Goal: Information Seeking & Learning: Check status

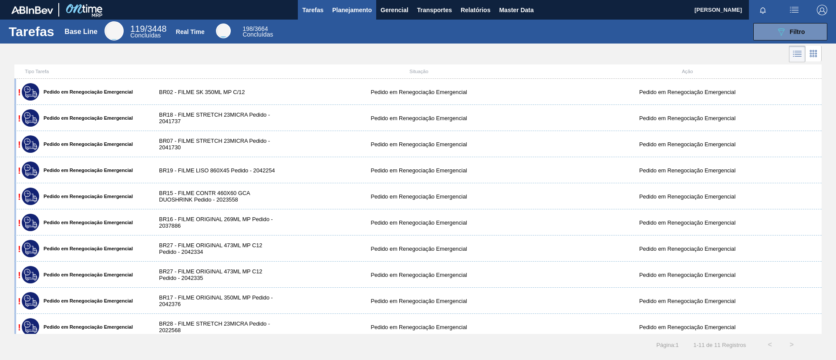
click at [350, 16] on button "Planejamento" at bounding box center [352, 10] width 48 height 20
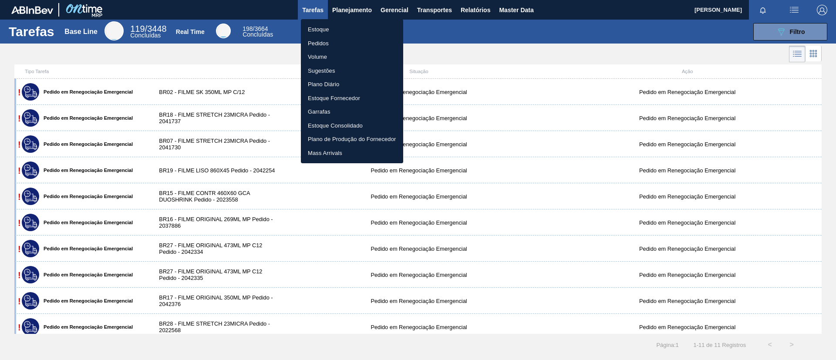
click at [344, 31] on li "Estoque" at bounding box center [352, 30] width 102 height 14
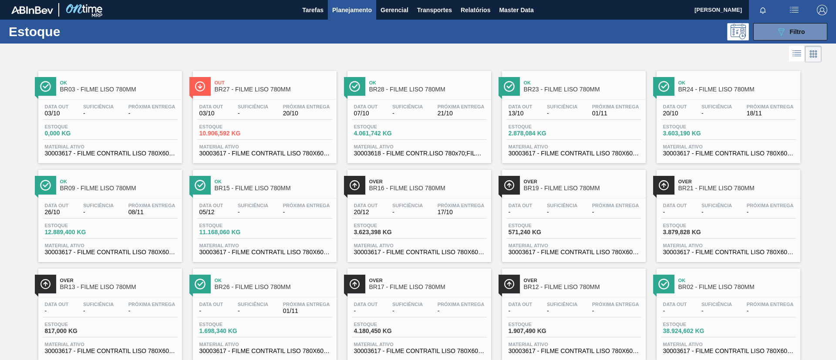
click at [831, 35] on div "Estoque 089F7B8B-B2A5-4AFE-B5C0-19BA573D28AC Filtro" at bounding box center [418, 32] width 836 height 24
click at [812, 30] on button "089F7B8B-B2A5-4AFE-B5C0-19BA573D28AC Filtro" at bounding box center [790, 31] width 74 height 17
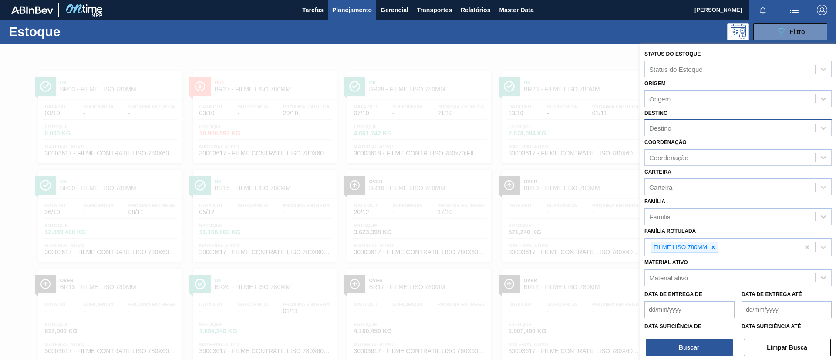
click at [713, 124] on div "Destino" at bounding box center [730, 128] width 170 height 13
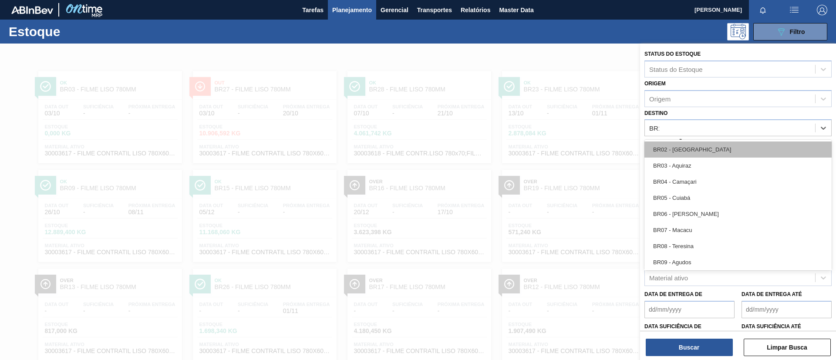
type input "BR12"
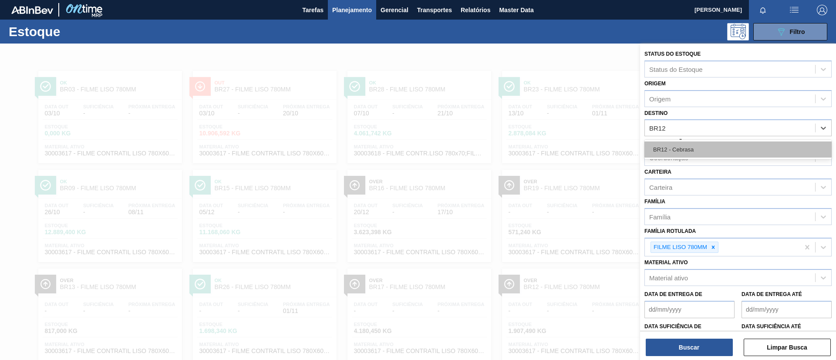
click at [703, 146] on div "BR12 - Cebrasa" at bounding box center [737, 149] width 187 height 16
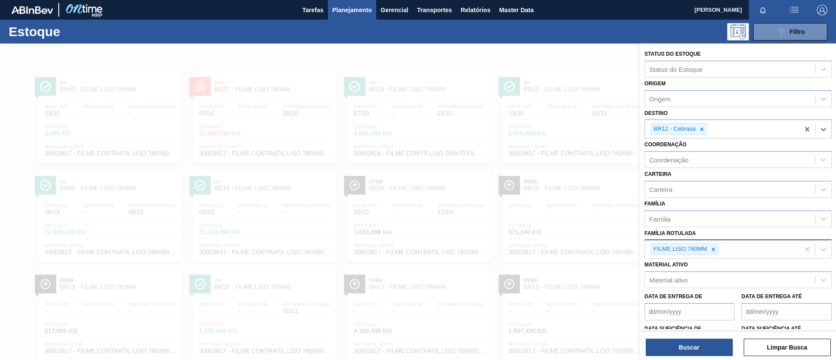
click at [716, 242] on div "FILME LISO 780MM" at bounding box center [722, 249] width 155 height 18
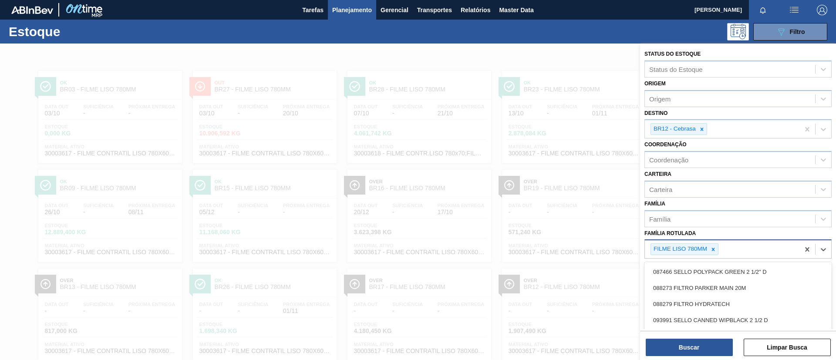
scroll to position [36, 0]
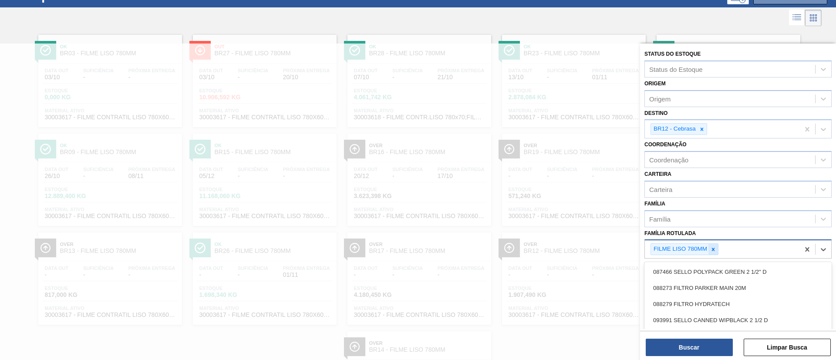
click at [714, 248] on icon at bounding box center [713, 249] width 3 height 3
type Rotulada "ORIGINAL 350ML"
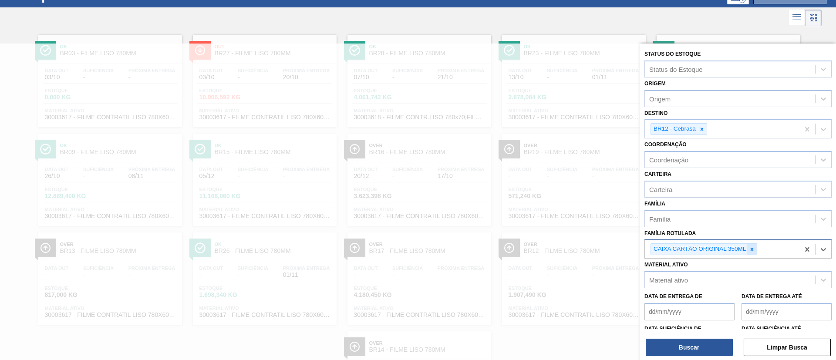
click at [749, 246] on icon at bounding box center [752, 249] width 6 height 6
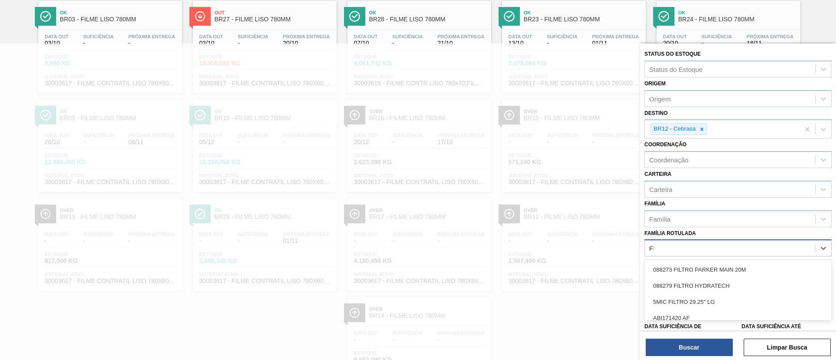
scroll to position [70, 0]
type Rotulada "FILME ORIGINAL 350ML"
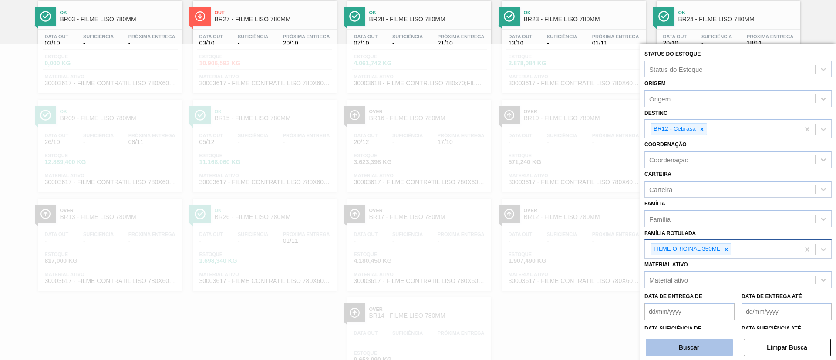
click at [676, 346] on button "Buscar" at bounding box center [689, 347] width 87 height 17
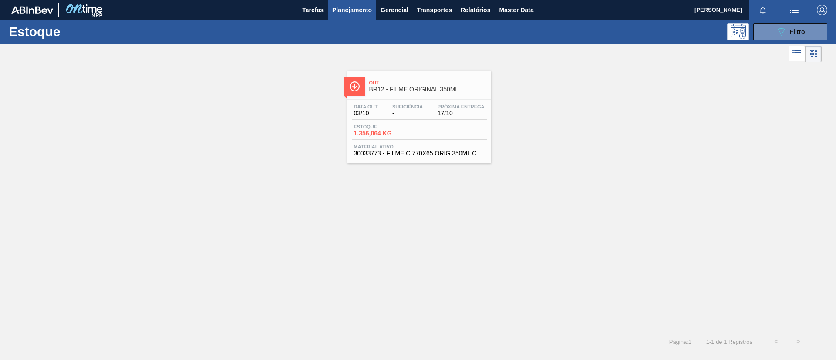
click at [373, 103] on div "Data out 03/10 Suficiência - Próxima Entrega 17/10 Estoque 1.356,064 KG Materia…" at bounding box center [419, 129] width 144 height 59
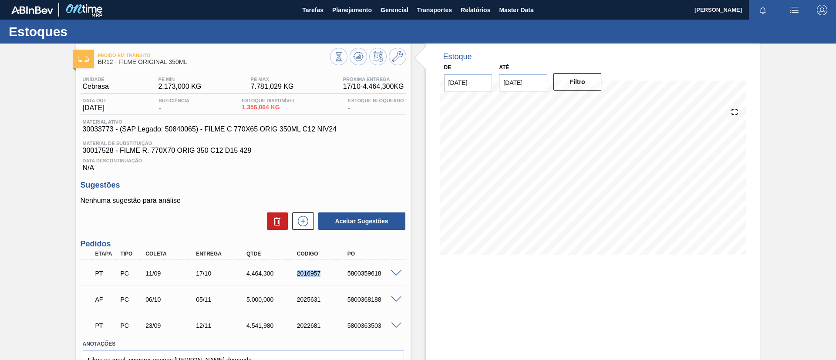
drag, startPoint x: 292, startPoint y: 276, endPoint x: 319, endPoint y: 277, distance: 27.5
click at [319, 277] on div "PT PC 11/09 17/10 4.464,[PHONE_NUMBER] 5800359618" at bounding box center [241, 272] width 303 height 17
copy div "2016957"
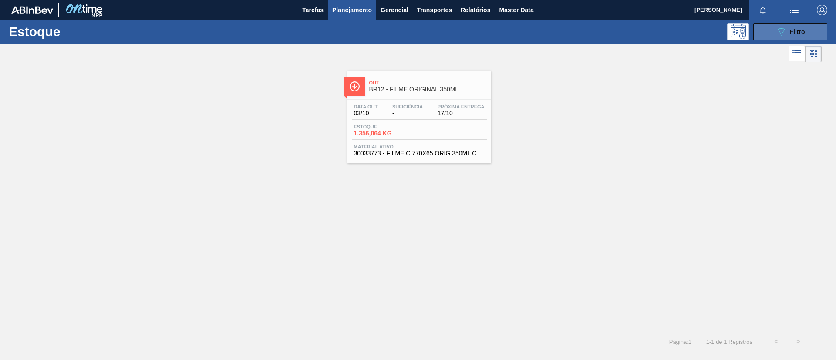
click at [804, 37] on button "089F7B8B-B2A5-4AFE-B5C0-19BA573D28AC Filtro" at bounding box center [790, 31] width 74 height 17
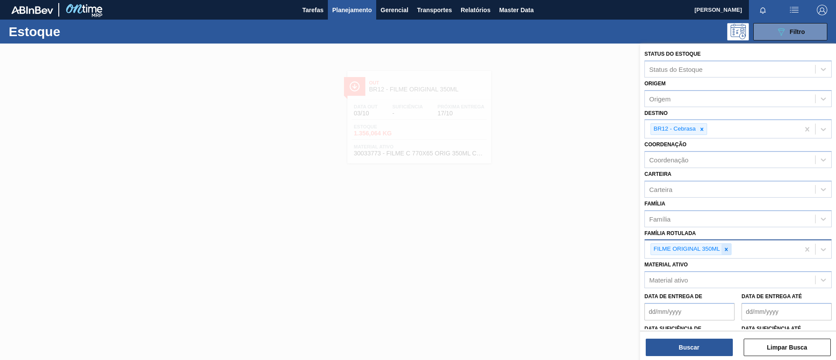
click at [725, 249] on icon at bounding box center [726, 249] width 6 height 6
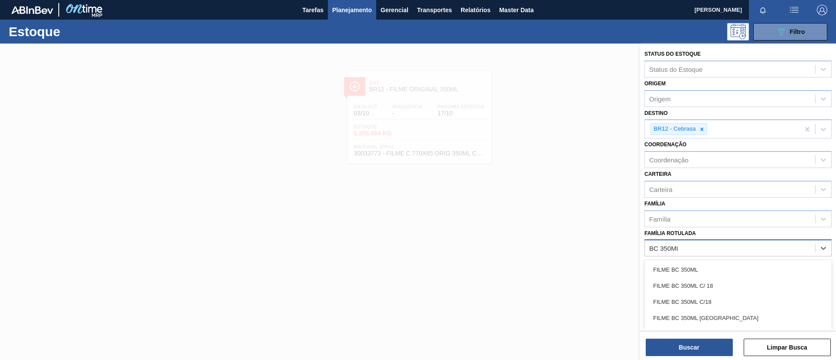
type Rotulada "BC 350ML MP"
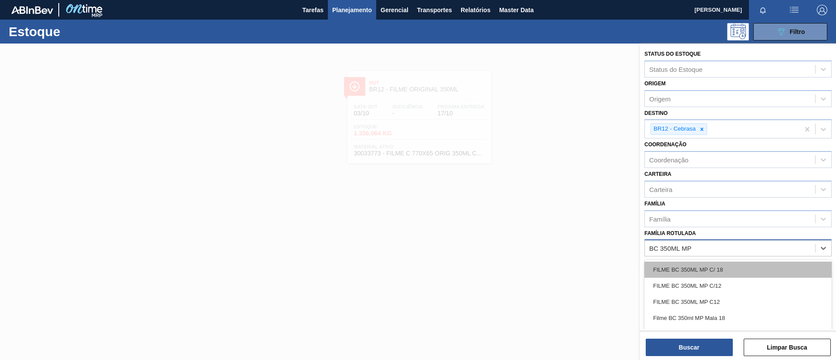
click at [734, 269] on div "FILME BC 350ML MP C/ 18" at bounding box center [737, 270] width 187 height 16
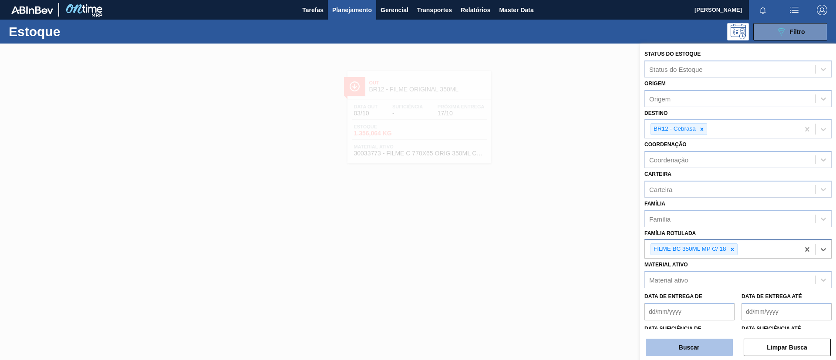
click at [710, 352] on button "Buscar" at bounding box center [689, 347] width 87 height 17
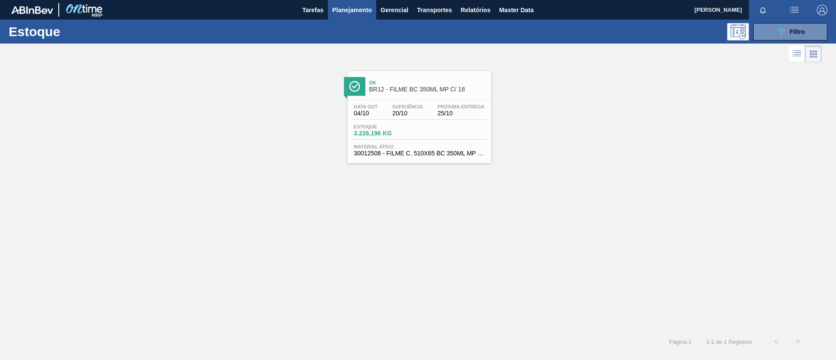
click at [394, 100] on div "Data out 04/10 Suficiência 20/10 Próxima Entrega 25/10 Estoque 3.226,196 KG Mat…" at bounding box center [419, 129] width 144 height 59
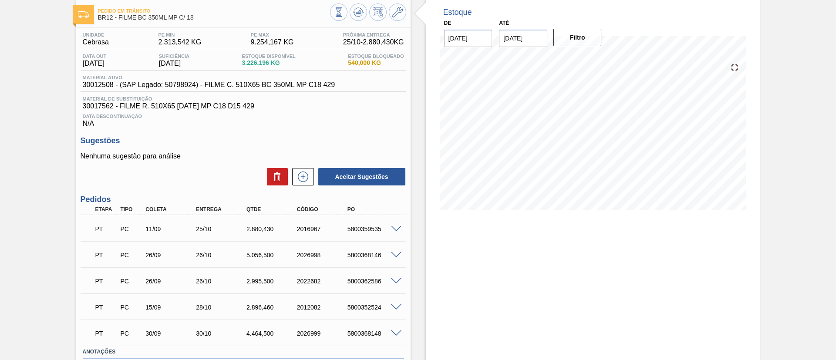
scroll to position [65, 0]
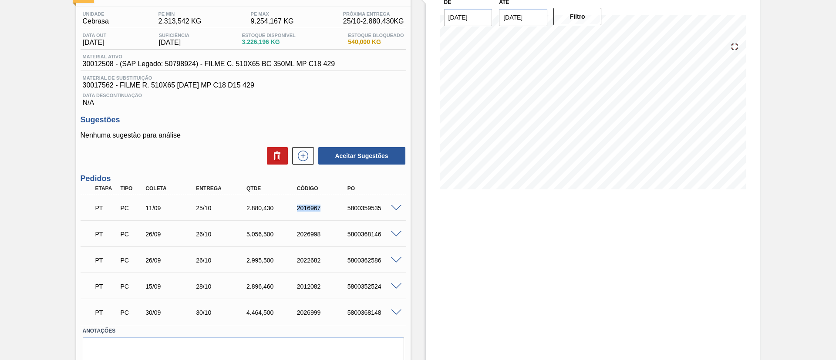
drag, startPoint x: 302, startPoint y: 210, endPoint x: 325, endPoint y: 211, distance: 22.7
click at [325, 211] on div "2016967" at bounding box center [316, 208] width 50 height 7
copy div "2016967"
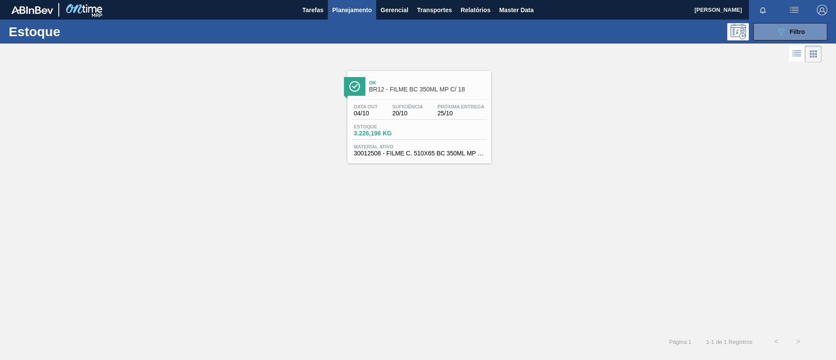
drag, startPoint x: 813, startPoint y: 35, endPoint x: 785, endPoint y: 87, distance: 59.4
click at [812, 35] on button "089F7B8B-B2A5-4AFE-B5C0-19BA573D28AC Filtro" at bounding box center [790, 31] width 74 height 17
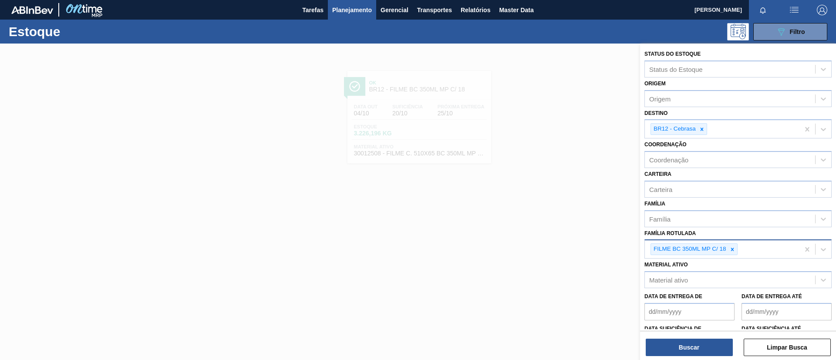
drag, startPoint x: 735, startPoint y: 246, endPoint x: 740, endPoint y: 254, distance: 9.8
click at [735, 246] on div at bounding box center [732, 249] width 10 height 11
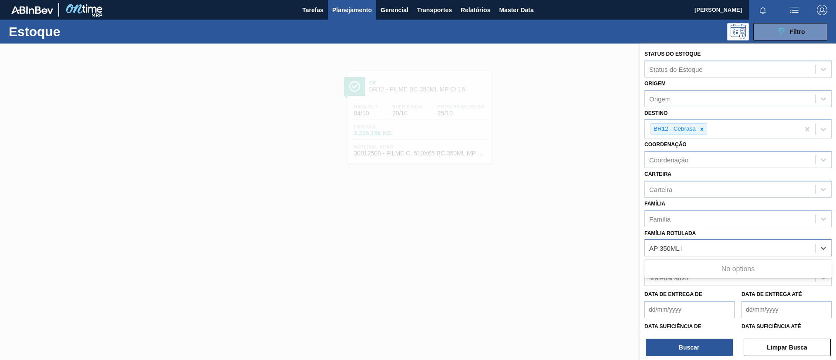
type Rotulada "AP 350ML MP"
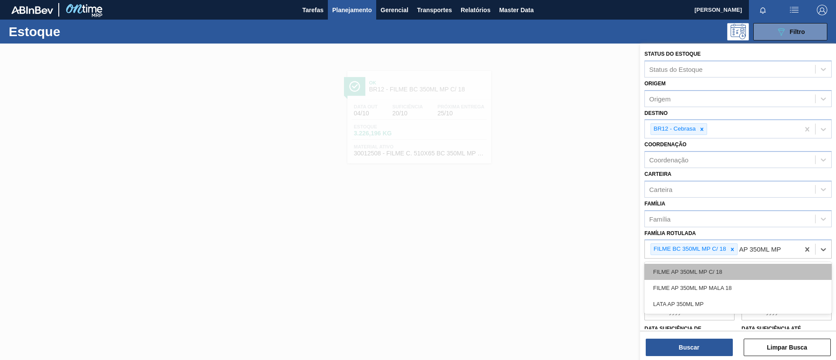
click at [734, 264] on div "FILME AP 350ML MP C/ 18" at bounding box center [737, 272] width 187 height 16
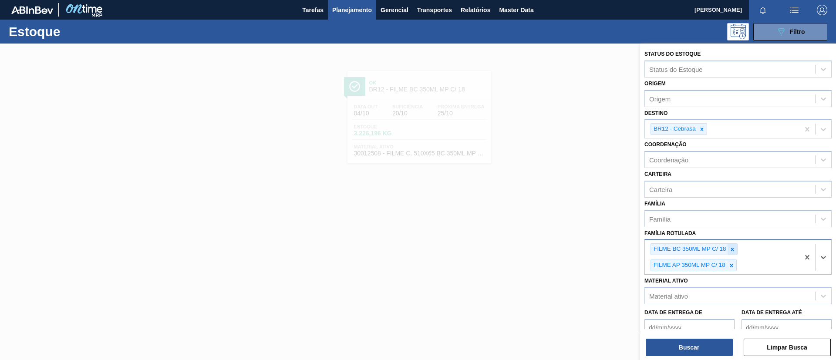
click at [729, 246] on div at bounding box center [732, 249] width 10 height 11
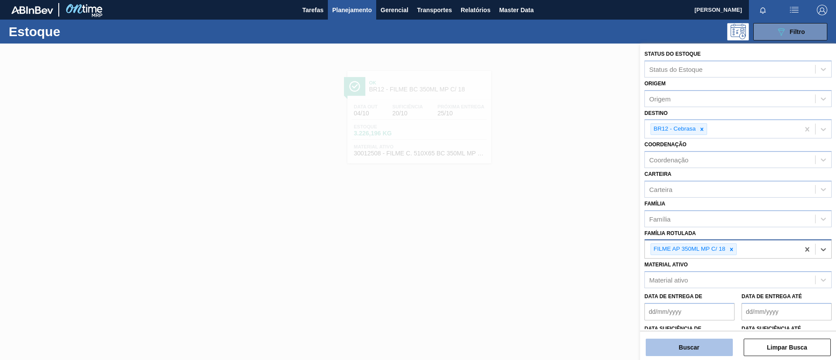
click at [702, 349] on button "Buscar" at bounding box center [689, 347] width 87 height 17
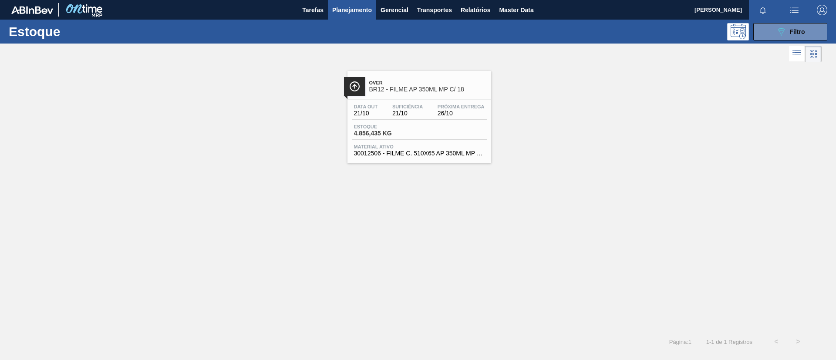
click at [428, 135] on div "Estoque 4.856,435 KG" at bounding box center [419, 132] width 135 height 16
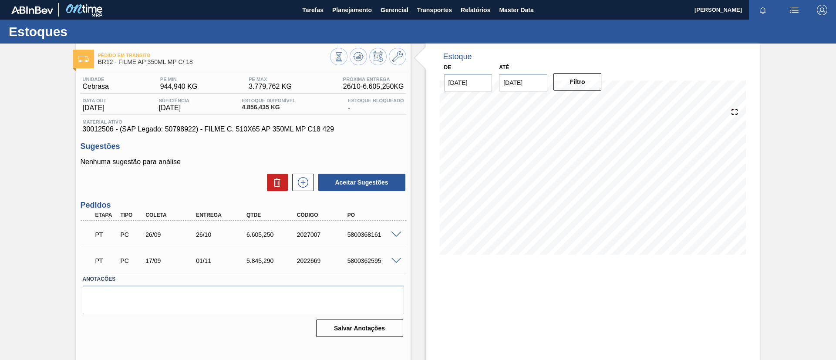
click at [393, 235] on span at bounding box center [396, 235] width 10 height 7
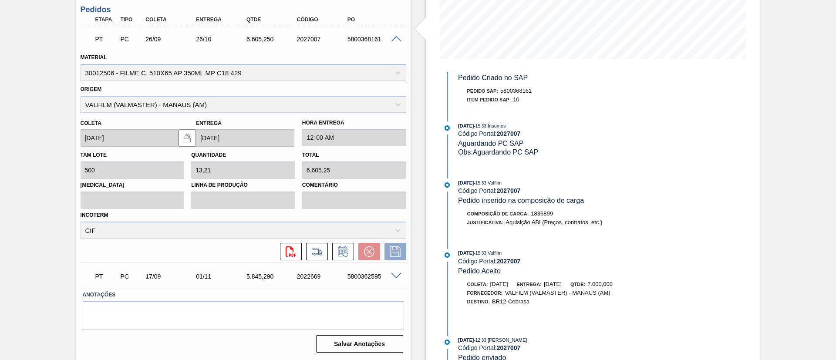
scroll to position [422, 0]
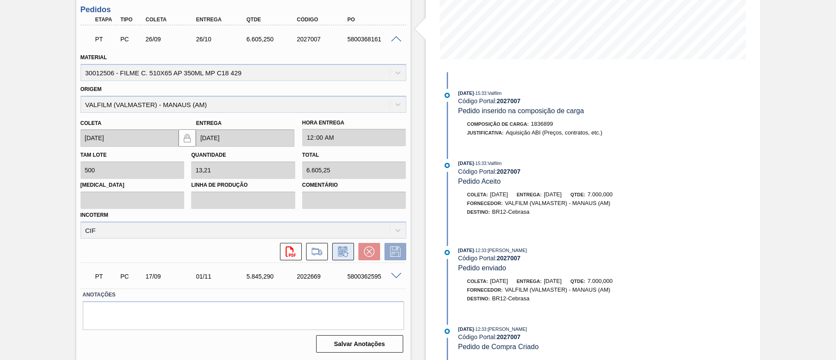
click at [350, 256] on button at bounding box center [343, 251] width 22 height 17
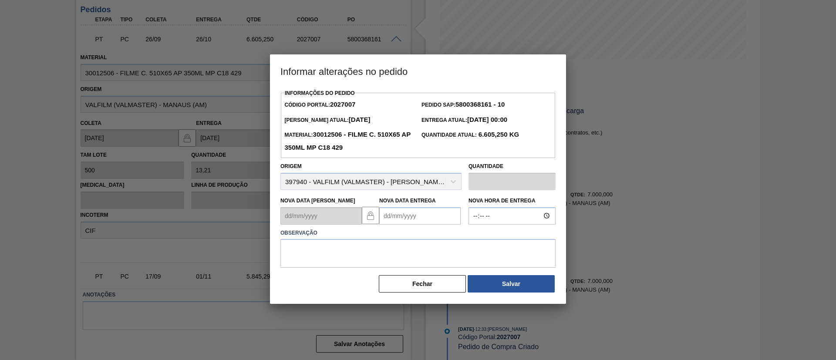
click at [428, 230] on label "Observação" at bounding box center [417, 233] width 275 height 13
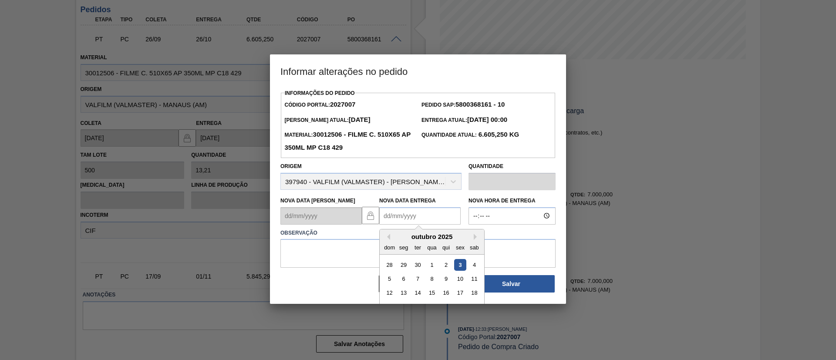
click at [433, 218] on Entrega2027007 "Nova Data Entrega" at bounding box center [419, 215] width 81 height 17
click at [471, 239] on div "outubro 2025" at bounding box center [432, 236] width 104 height 7
click at [475, 239] on button "Next Month" at bounding box center [477, 237] width 6 height 6
click at [389, 239] on button "Previous Month" at bounding box center [387, 237] width 6 height 6
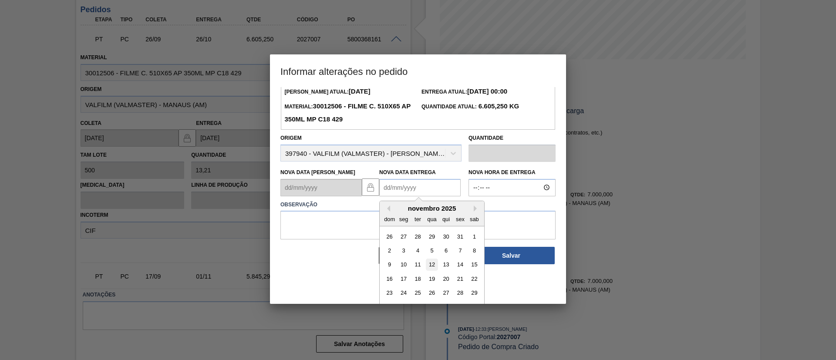
scroll to position [44, 0]
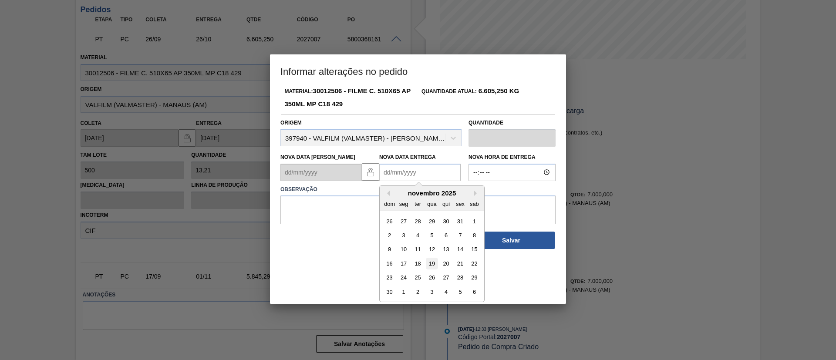
click at [434, 266] on div "19" at bounding box center [432, 264] width 12 height 12
type Entrega2027007 "[DATE]"
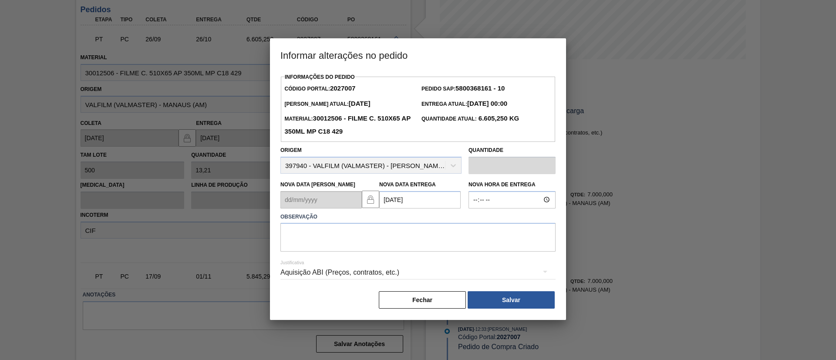
scroll to position [0, 0]
click at [396, 225] on textarea at bounding box center [417, 237] width 275 height 29
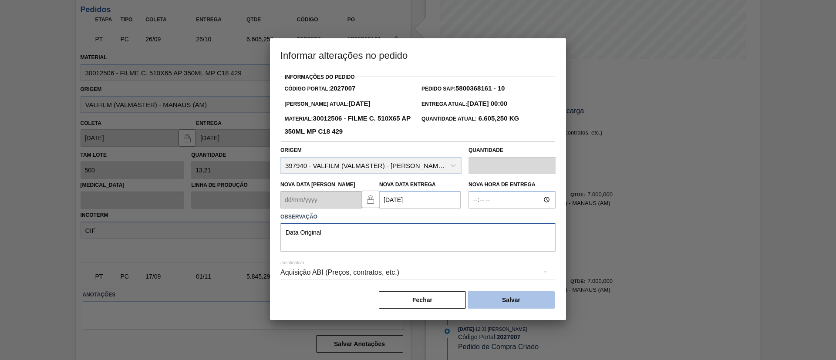
type textarea "Data Original"
click at [518, 298] on button "Salvar" at bounding box center [511, 299] width 87 height 17
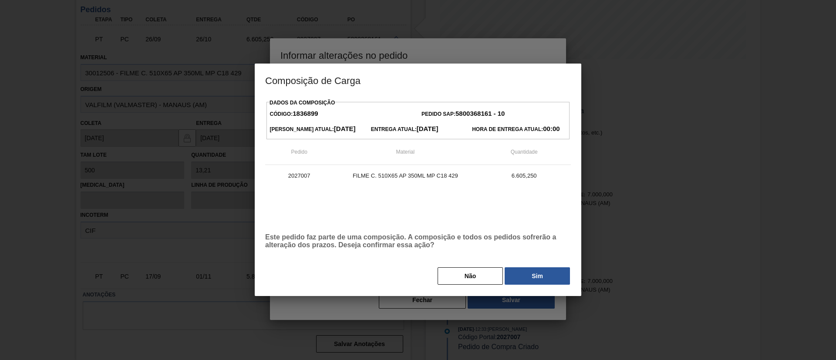
click at [533, 266] on div "Dados da Composição Código: 1836899 Pedido SAP: 5800368161 - 10 [PERSON_NAME] A…" at bounding box center [418, 191] width 306 height 189
click at [535, 274] on button "Sim" at bounding box center [537, 275] width 65 height 17
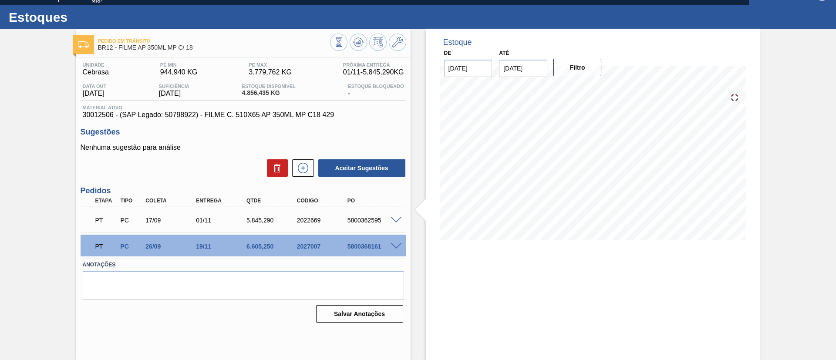
scroll to position [14, 0]
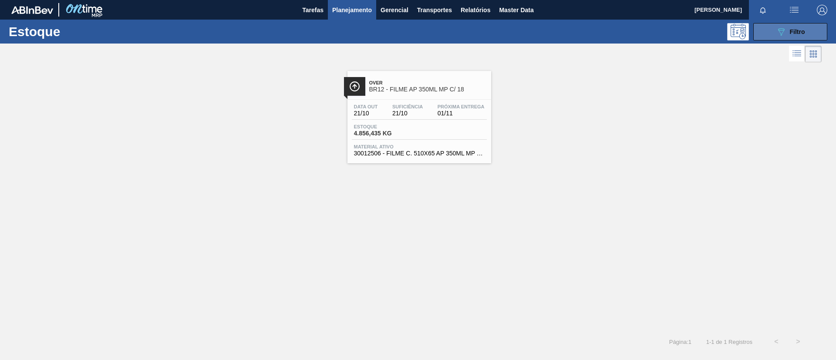
click at [784, 27] on icon "089F7B8B-B2A5-4AFE-B5C0-19BA573D28AC" at bounding box center [781, 32] width 10 height 10
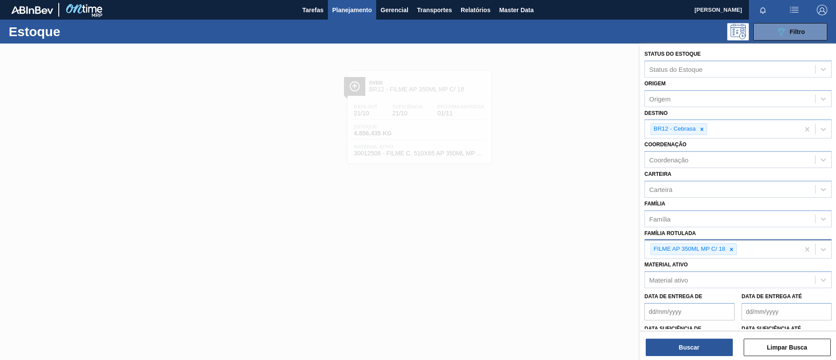
click at [737, 247] on div "FILME AP 350ML MP C/ 18" at bounding box center [722, 249] width 155 height 18
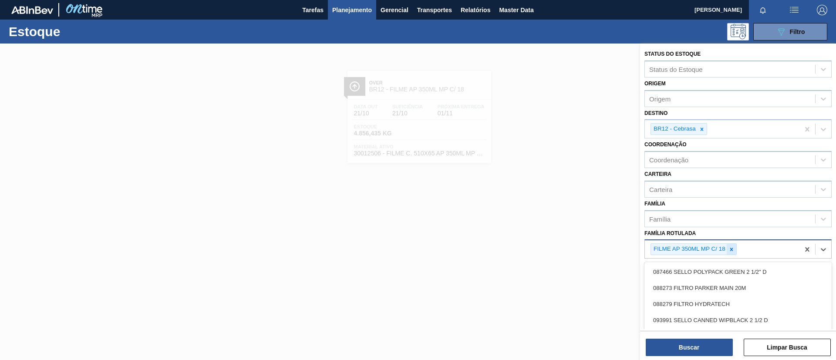
click at [735, 248] on div at bounding box center [732, 249] width 10 height 11
type Rotulada "SK 269ML MP"
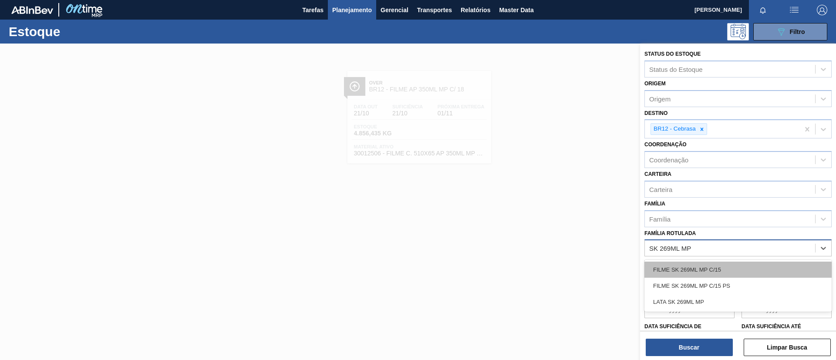
click at [724, 264] on div "FILME SK 269ML MP C/15" at bounding box center [737, 270] width 187 height 16
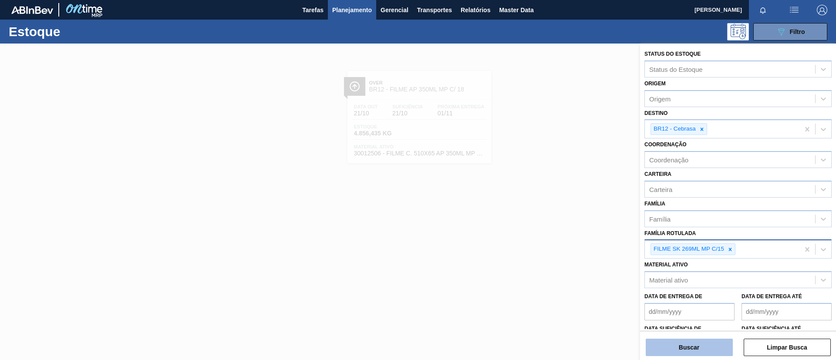
click at [698, 349] on button "Buscar" at bounding box center [689, 347] width 87 height 17
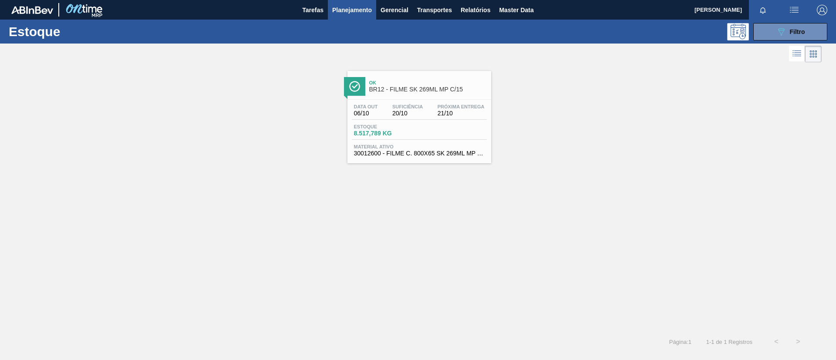
drag, startPoint x: 406, startPoint y: 102, endPoint x: 393, endPoint y: 91, distance: 17.0
click at [404, 101] on div "Data out 06/10 Suficiência 20/10 Próxima Entrega 21/10 Estoque 8.517,789 KG Mat…" at bounding box center [419, 129] width 144 height 59
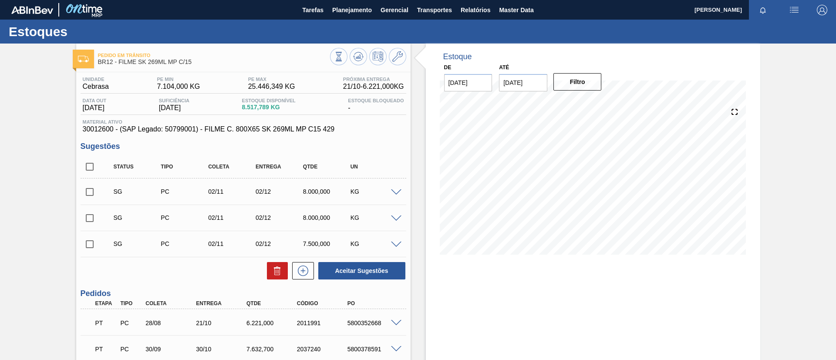
scroll to position [65, 0]
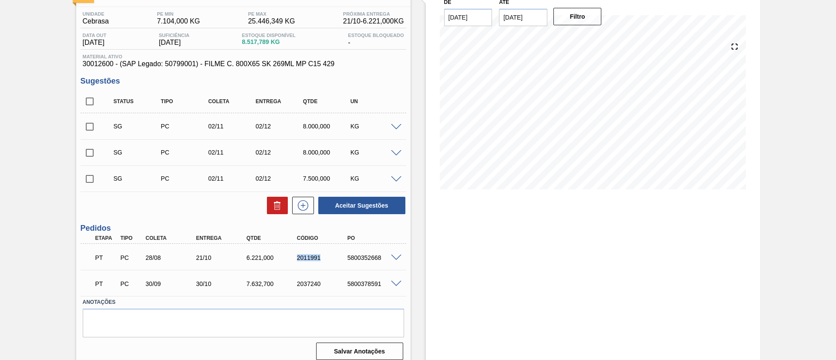
drag, startPoint x: 322, startPoint y: 259, endPoint x: 327, endPoint y: 259, distance: 5.7
click at [327, 259] on div "PT PC 28/08 21/10 6.221,000 2011991 5800352668" at bounding box center [241, 256] width 303 height 17
copy div "2011991"
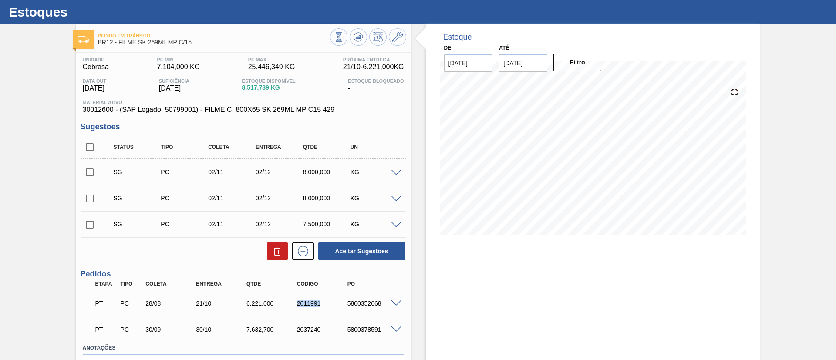
scroll to position [0, 0]
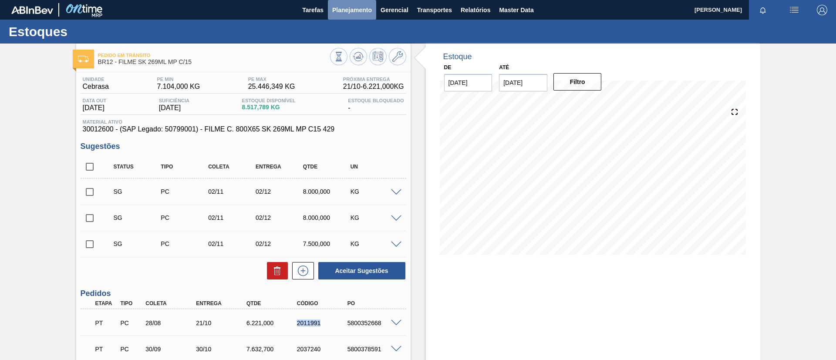
click at [357, 14] on span "Planejamento" at bounding box center [352, 10] width 40 height 10
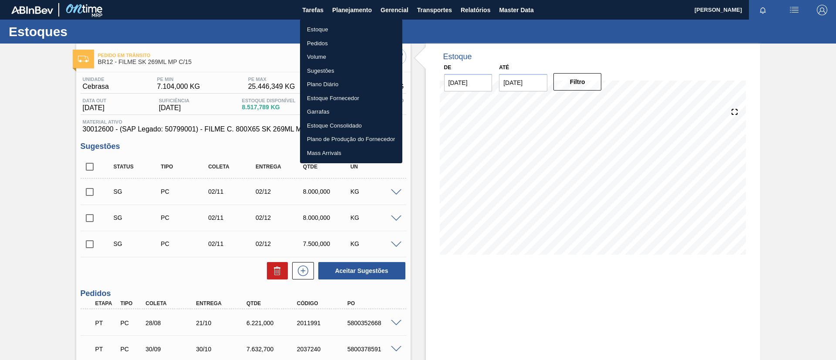
click at [353, 21] on ul "Estoque Pedidos Volume Sugestões Plano Diário Estoque Fornecedor Garrafas Estoq…" at bounding box center [351, 91] width 102 height 144
click at [355, 27] on li "Estoque" at bounding box center [351, 30] width 102 height 14
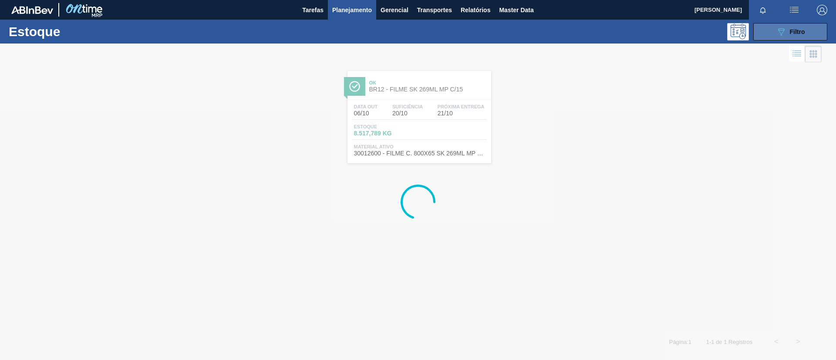
drag, startPoint x: 778, startPoint y: 36, endPoint x: 770, endPoint y: 44, distance: 11.1
click at [779, 36] on icon "089F7B8B-B2A5-4AFE-B5C0-19BA573D28AC" at bounding box center [781, 32] width 10 height 10
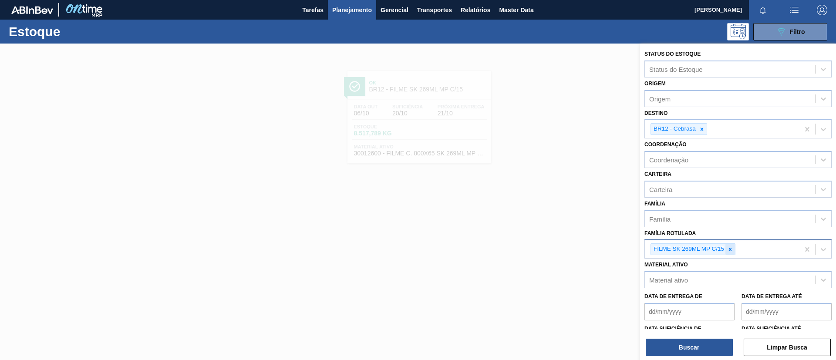
click at [733, 248] on div at bounding box center [730, 249] width 10 height 11
click at [733, 248] on icon at bounding box center [730, 249] width 6 height 6
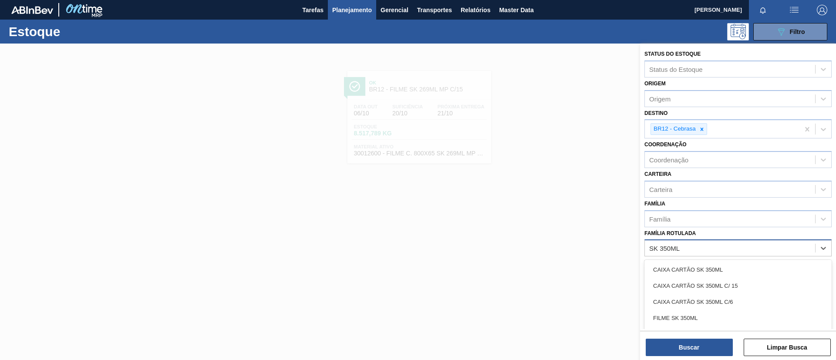
type Rotulada "SK 350ML MP"
drag, startPoint x: 743, startPoint y: 269, endPoint x: 737, endPoint y: 236, distance: 33.5
click at [743, 267] on div "FILME SK 350ML MP C/ 18" at bounding box center [737, 270] width 187 height 16
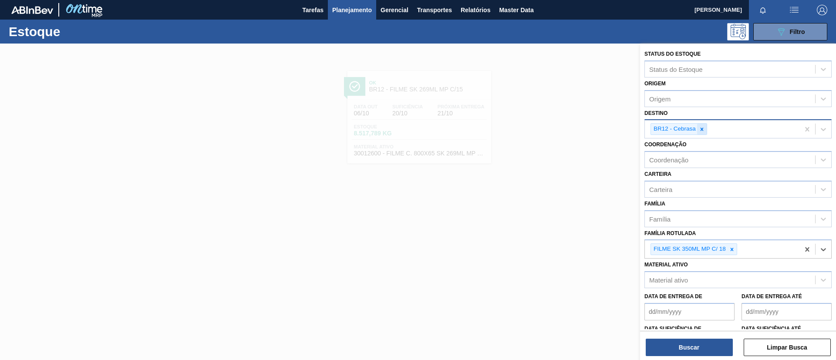
click at [700, 130] on icon at bounding box center [702, 129] width 6 height 6
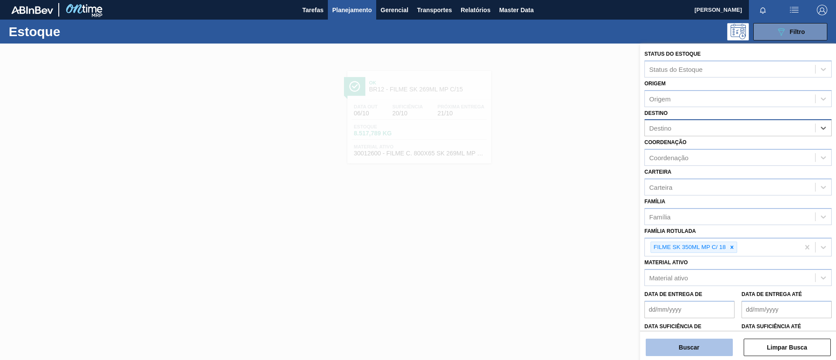
click at [698, 346] on button "Buscar" at bounding box center [689, 347] width 87 height 17
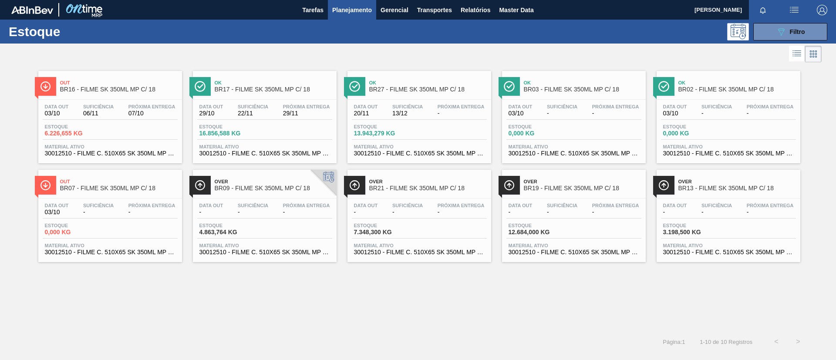
click at [451, 120] on div "Data out 20/11 Suficiência 13/12 Próxima Entrega - Estoque 13.943,279 KG Materi…" at bounding box center [419, 129] width 144 height 59
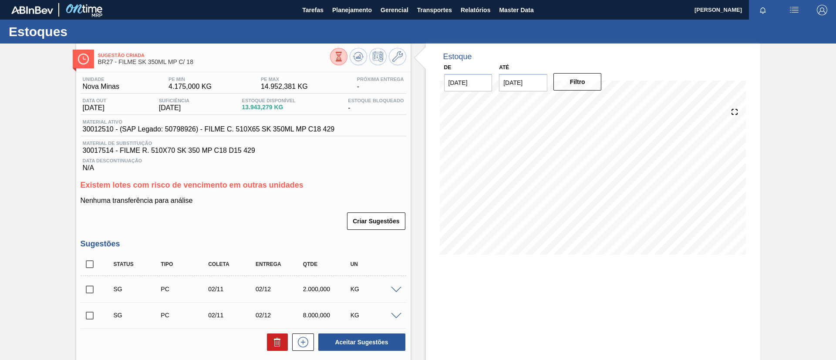
click at [397, 292] on span at bounding box center [396, 290] width 10 height 7
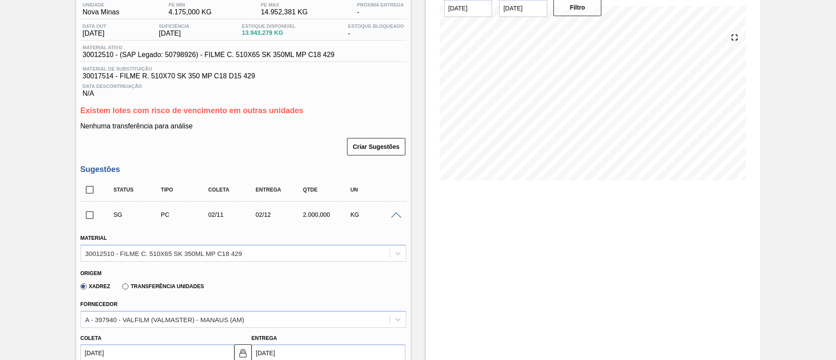
scroll to position [326, 0]
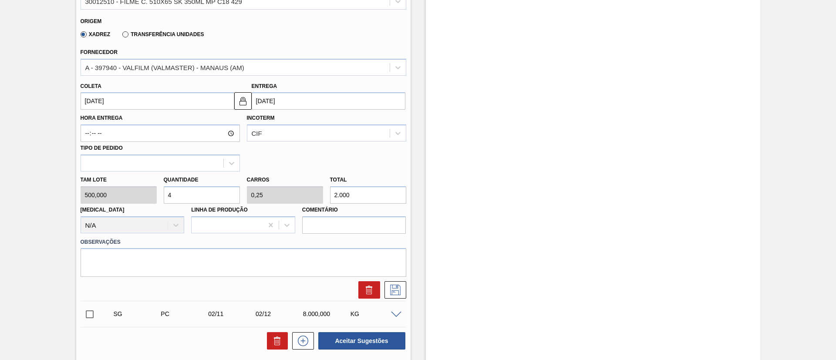
click at [238, 76] on div "[PERSON_NAME] [DATE] Entrega [DATE]" at bounding box center [243, 93] width 333 height 34
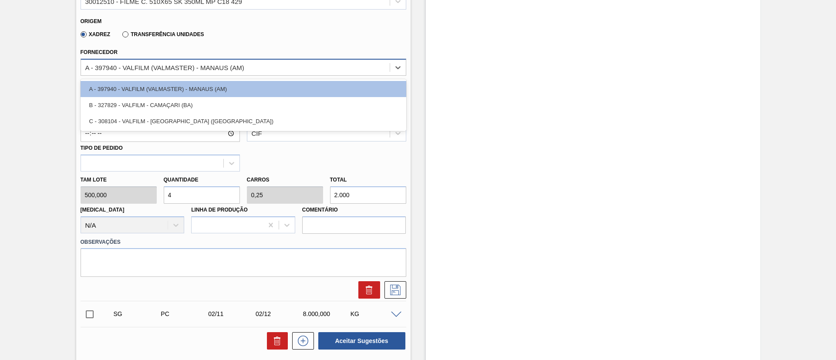
click at [248, 69] on div "A - 397940 - VALFILM (VALMASTER) - MANAUS (AM)" at bounding box center [235, 67] width 309 height 13
drag, startPoint x: 30, startPoint y: 84, endPoint x: 41, endPoint y: 86, distance: 11.0
click at [32, 85] on div "Sugestão Criada BR27 - FILME SK 350ML MP C/ 18 Unidade Nova Minas PE MIN 4.175,…" at bounding box center [418, 89] width 836 height 744
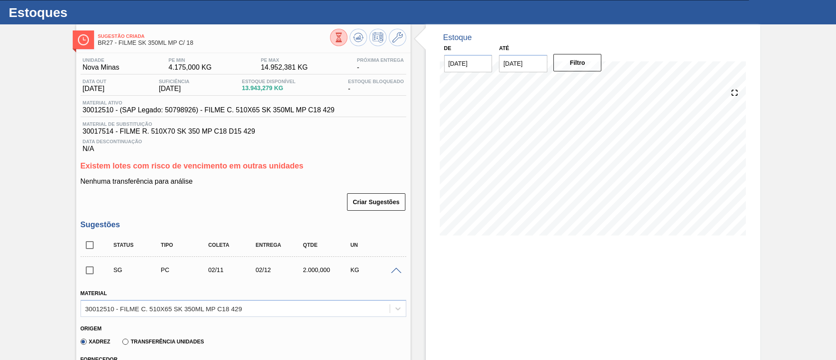
scroll to position [0, 0]
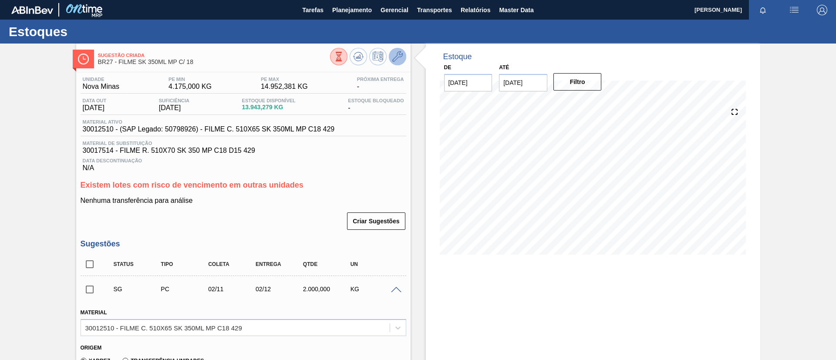
click at [400, 54] on icon at bounding box center [397, 56] width 10 height 10
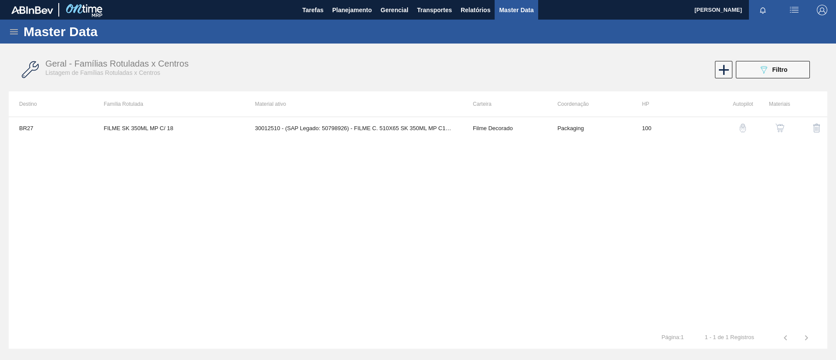
click at [776, 133] on button "button" at bounding box center [779, 128] width 21 height 21
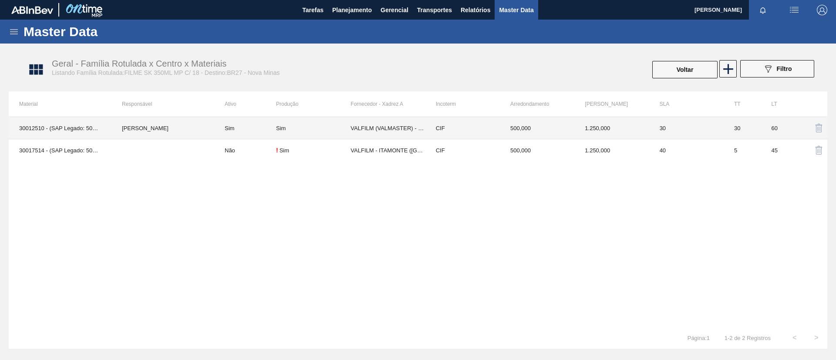
click at [289, 138] on td "Sim" at bounding box center [313, 128] width 74 height 22
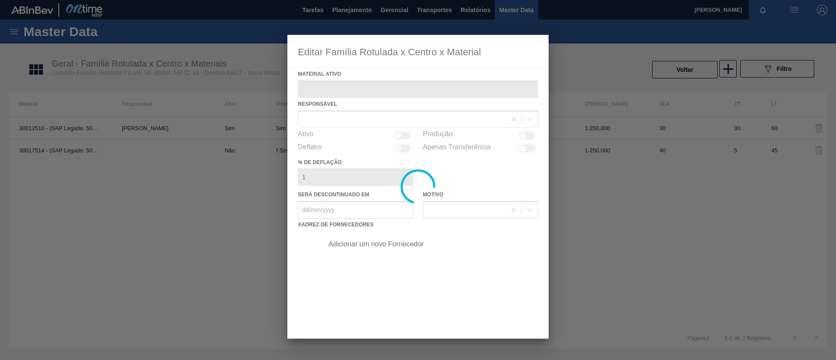
type ativo "30012510 - (SAP Legado: 50798926) - FILME C. 510X65 SK 350ML MP C18 429"
checkbox input "true"
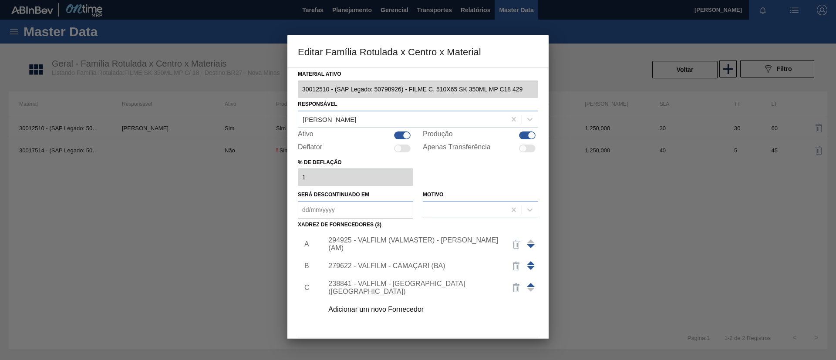
click at [401, 304] on div "Adicionar um novo Fornecedor" at bounding box center [428, 310] width 220 height 22
click at [404, 308] on div "Adicionar um novo Fornecedor" at bounding box center [413, 310] width 171 height 8
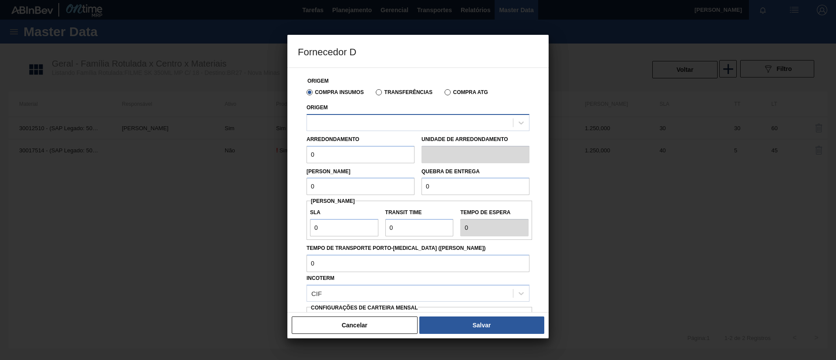
click at [395, 125] on div at bounding box center [410, 122] width 206 height 13
drag, startPoint x: 383, startPoint y: 327, endPoint x: 384, endPoint y: 291, distance: 36.1
click at [383, 323] on button "Cancelar" at bounding box center [355, 324] width 126 height 17
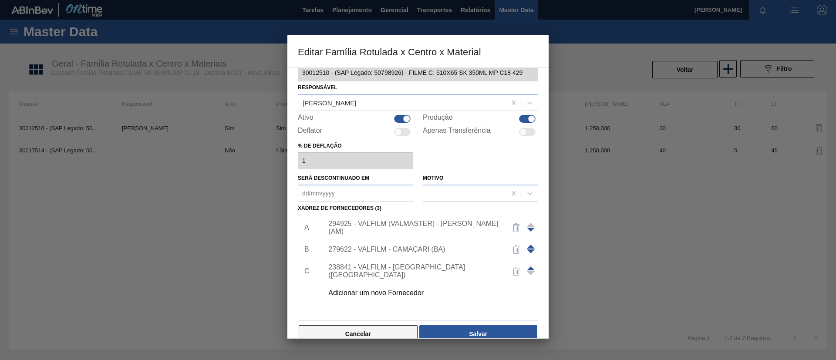
scroll to position [32, 0]
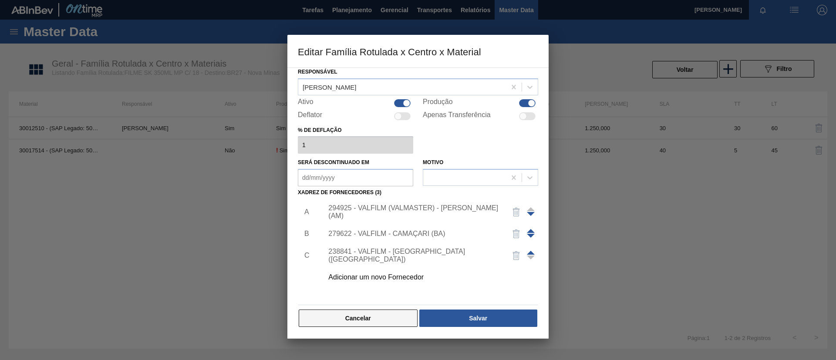
click at [374, 313] on button "Cancelar" at bounding box center [358, 317] width 119 height 17
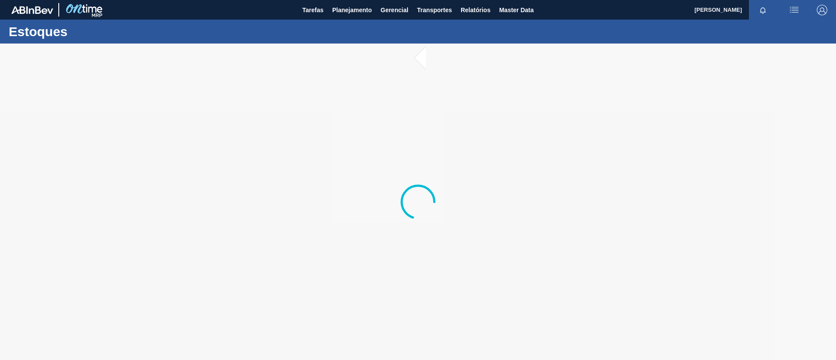
click at [118, 87] on div at bounding box center [418, 202] width 836 height 316
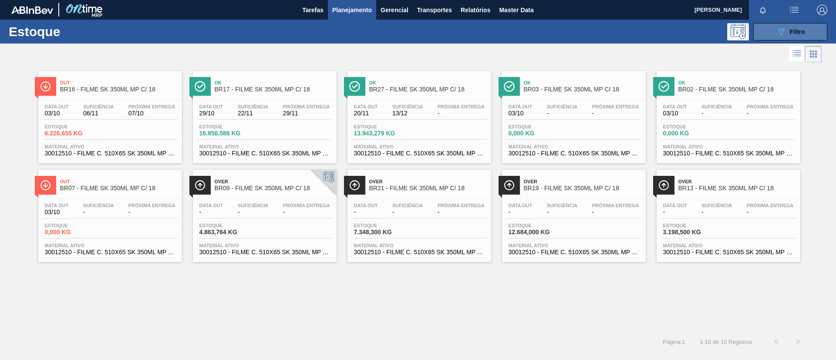
click at [784, 37] on button "089F7B8B-B2A5-4AFE-B5C0-19BA573D28AC Filtro" at bounding box center [790, 31] width 74 height 17
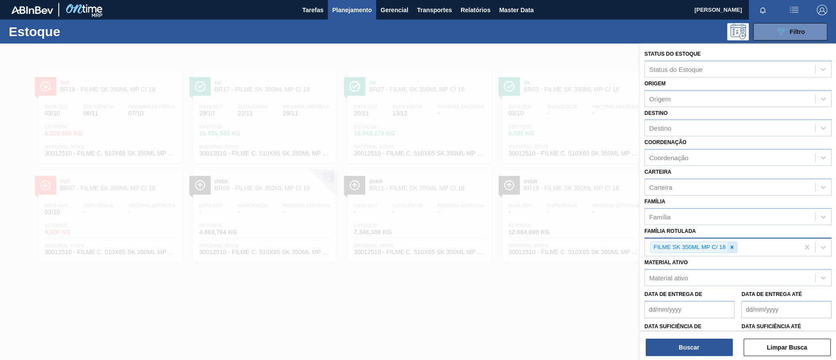
click at [733, 250] on div at bounding box center [732, 247] width 10 height 11
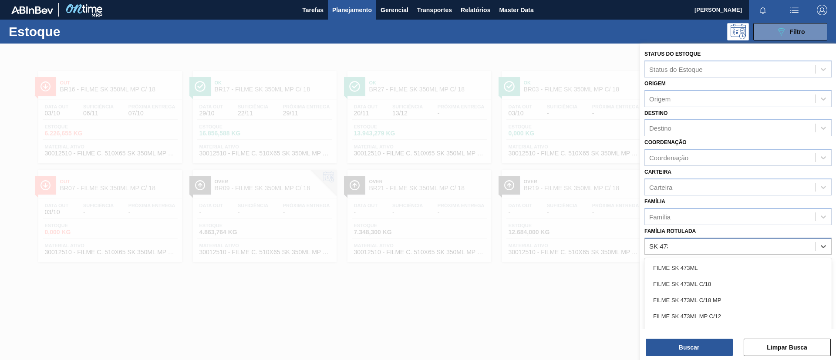
type Rotulada "SK 473ML"
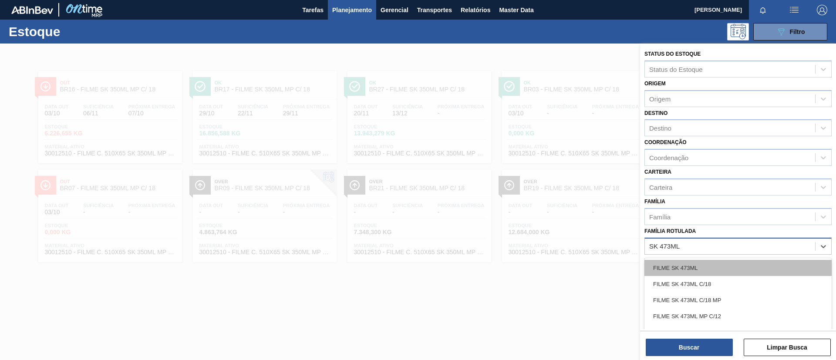
click at [751, 273] on div "FILME SK 473ML" at bounding box center [737, 268] width 187 height 16
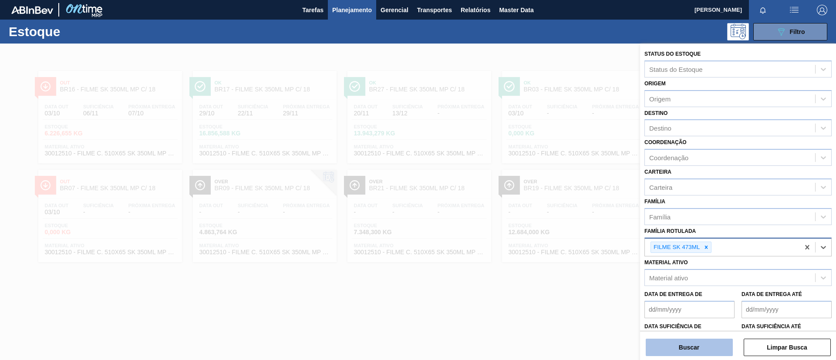
click at [696, 346] on button "Buscar" at bounding box center [689, 347] width 87 height 17
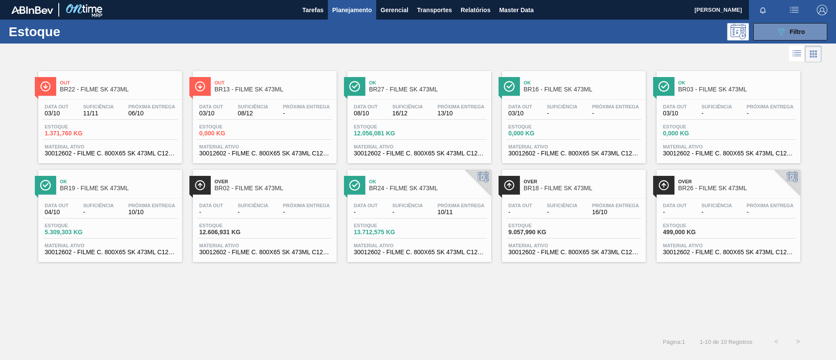
click at [410, 91] on span "BR27 - FILME SK 473ML" at bounding box center [428, 89] width 118 height 7
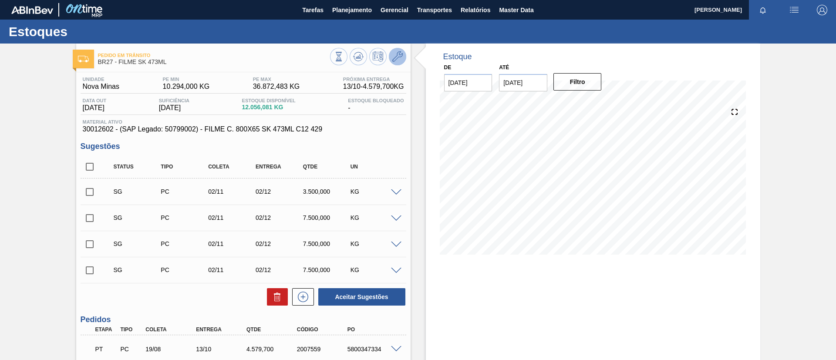
click at [400, 56] on icon at bounding box center [397, 56] width 10 height 10
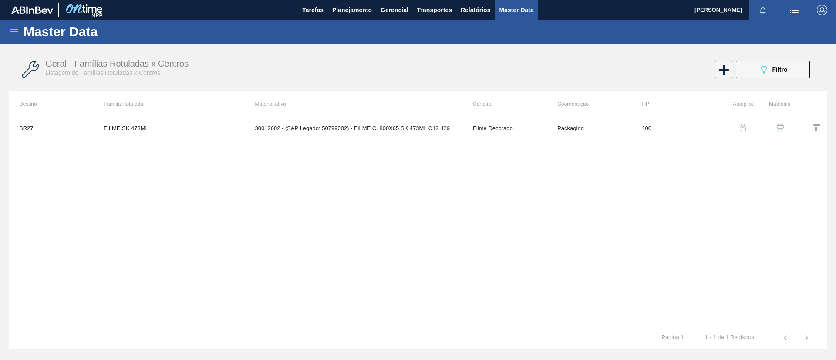
click at [775, 128] on img "button" at bounding box center [779, 128] width 9 height 9
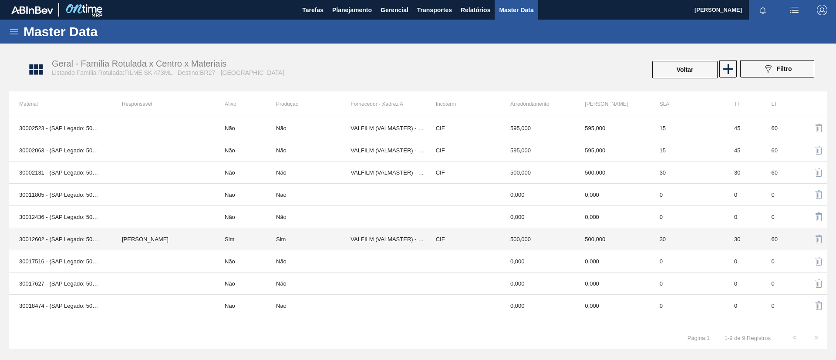
click at [298, 243] on td "Sim" at bounding box center [313, 239] width 74 height 22
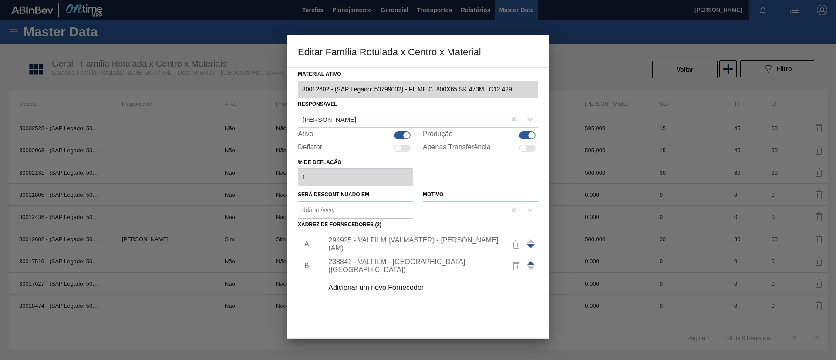
click at [402, 279] on div "Adicionar um novo Fornecedor" at bounding box center [428, 288] width 220 height 22
click at [404, 285] on div "Adicionar um novo Fornecedor" at bounding box center [413, 288] width 171 height 8
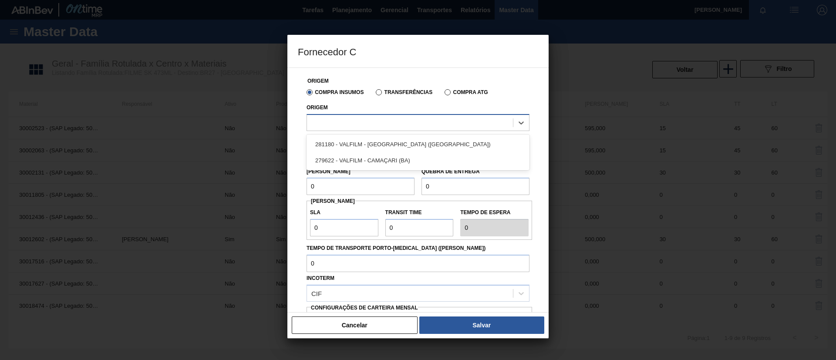
click at [395, 125] on div at bounding box center [410, 122] width 206 height 13
click at [397, 326] on button "Cancelar" at bounding box center [355, 324] width 126 height 17
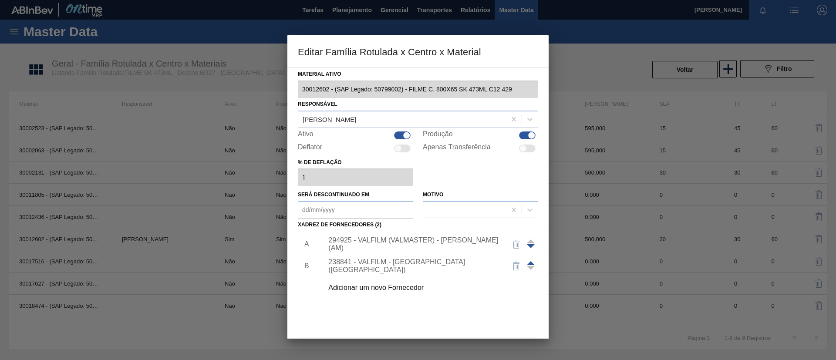
scroll to position [32, 0]
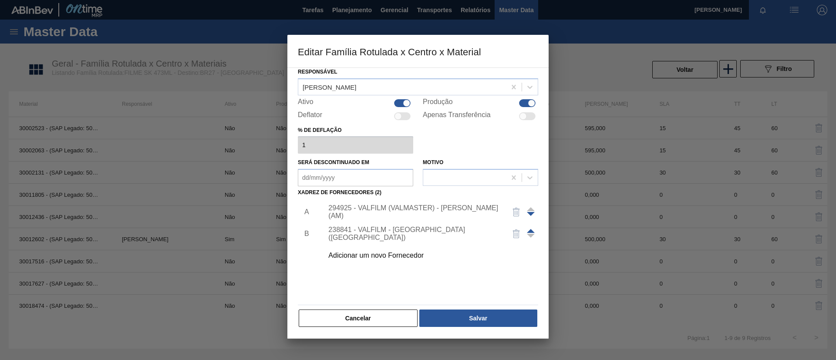
click at [380, 330] on div "Material ativo 30012602 - (SAP Legado: 50799002) - FILME C. 800X65 SK 473ML C12…" at bounding box center [417, 202] width 261 height 271
click at [377, 324] on button "Cancelar" at bounding box center [358, 317] width 119 height 17
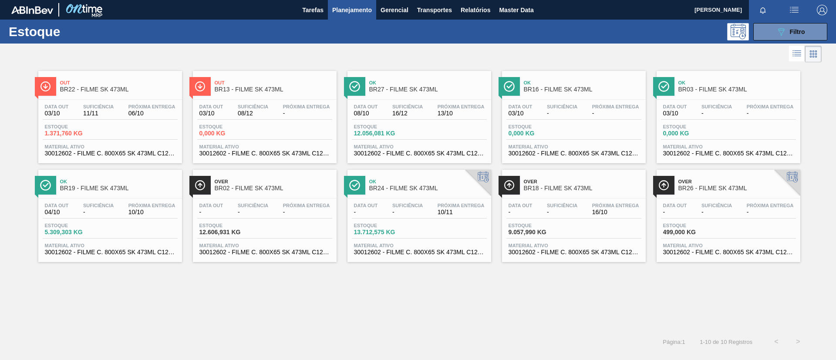
click at [89, 199] on div "Data out 04/10 Suficiência - Próxima Entrega 10/10 Estoque 5.309,303 KG Materia…" at bounding box center [110, 227] width 144 height 59
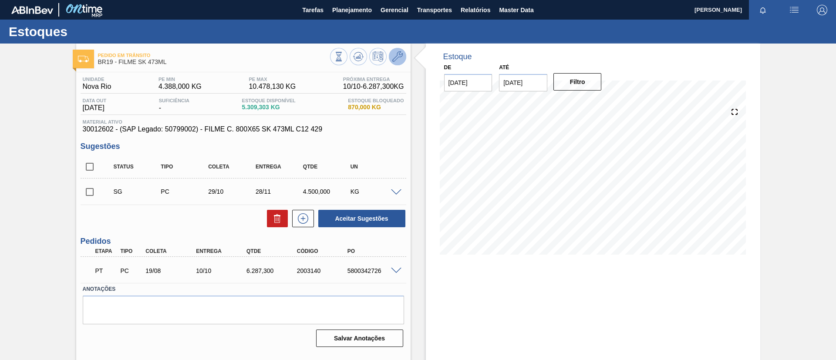
click at [398, 58] on icon at bounding box center [397, 56] width 10 height 10
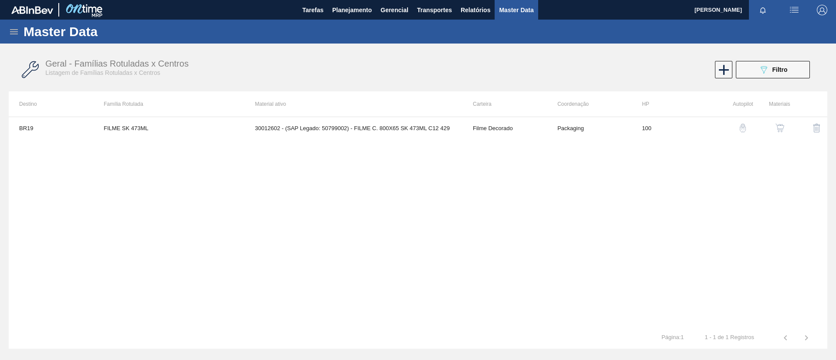
click at [780, 130] on img "button" at bounding box center [779, 128] width 9 height 9
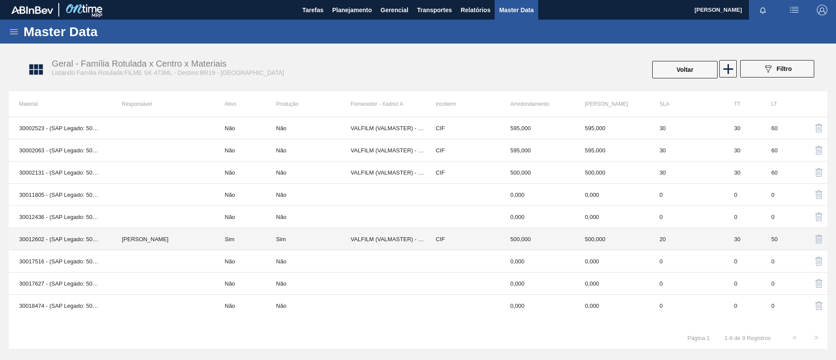
click at [190, 235] on td "[PERSON_NAME]" at bounding box center [162, 239] width 103 height 22
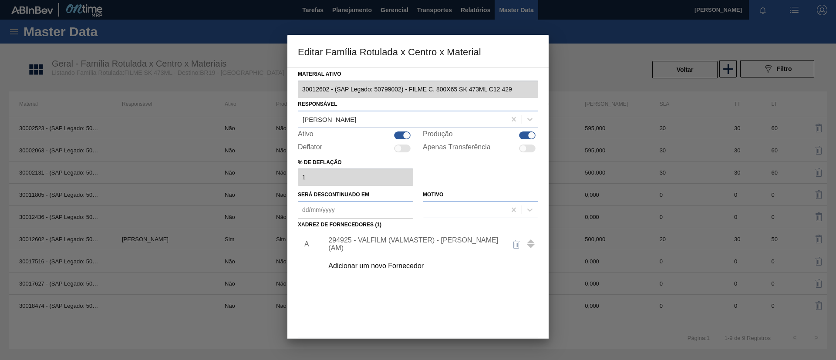
click at [396, 263] on div "Adicionar um novo Fornecedor" at bounding box center [413, 266] width 171 height 8
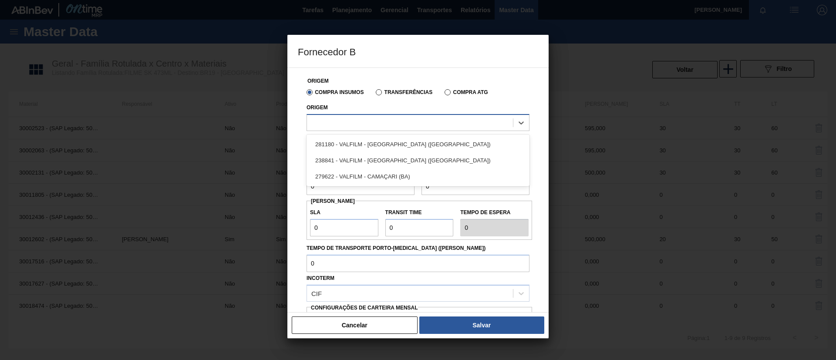
click at [394, 130] on div at bounding box center [417, 122] width 223 height 17
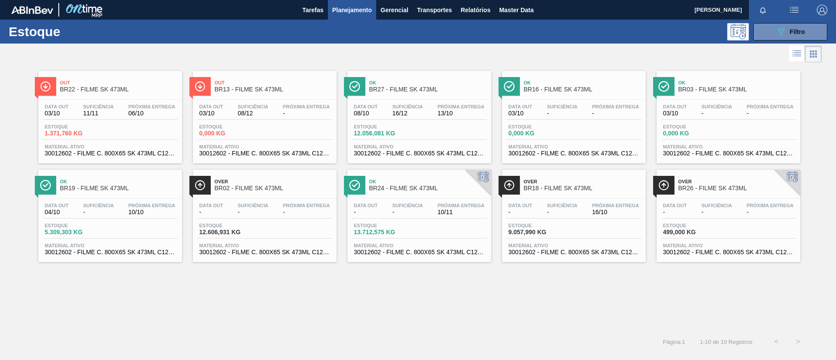
click at [124, 121] on div "Data out 03/10 Suficiência 11/11 Próxima Entrega 06/10 Estoque 1.371,760 KG Mat…" at bounding box center [110, 129] width 144 height 59
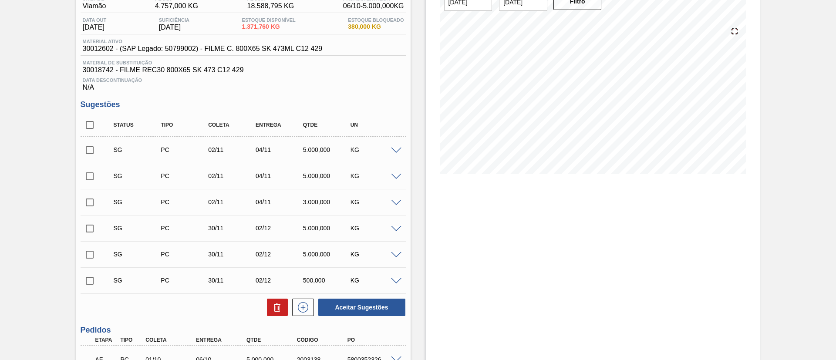
scroll to position [33, 0]
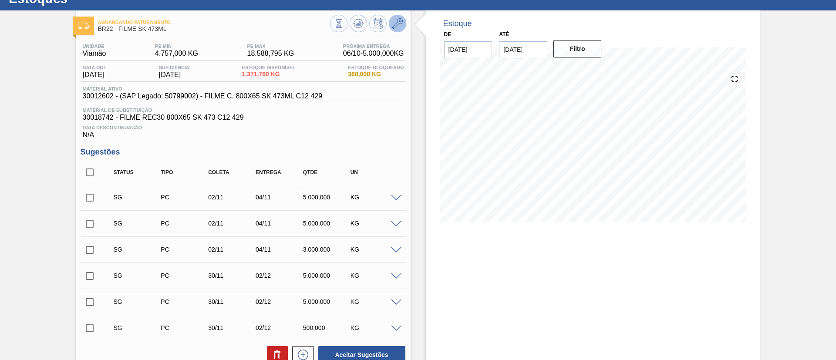
click at [394, 24] on icon at bounding box center [397, 23] width 10 height 10
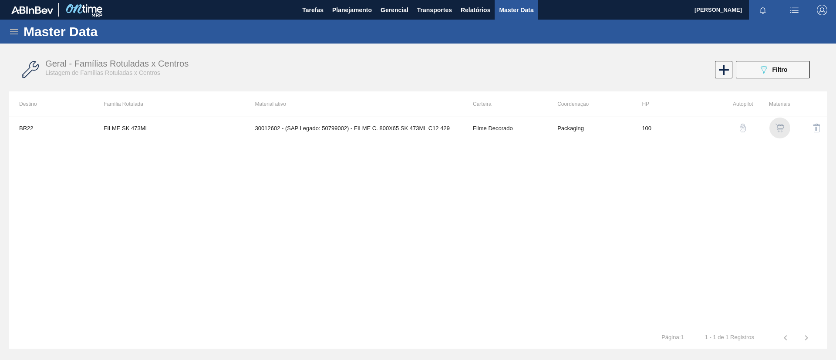
click at [784, 129] on div "button" at bounding box center [779, 128] width 10 height 9
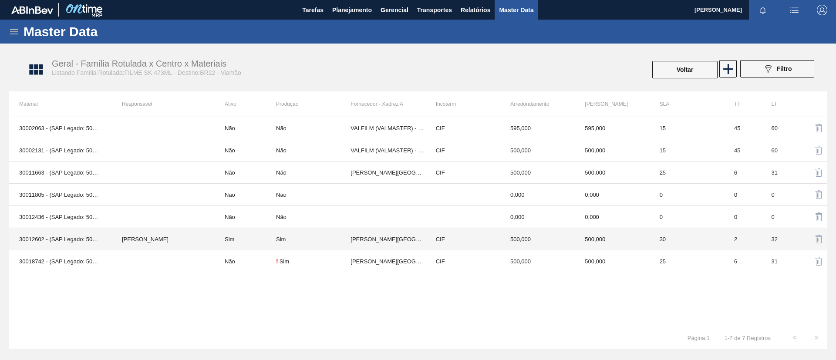
click at [159, 240] on td "[PERSON_NAME]" at bounding box center [162, 239] width 103 height 22
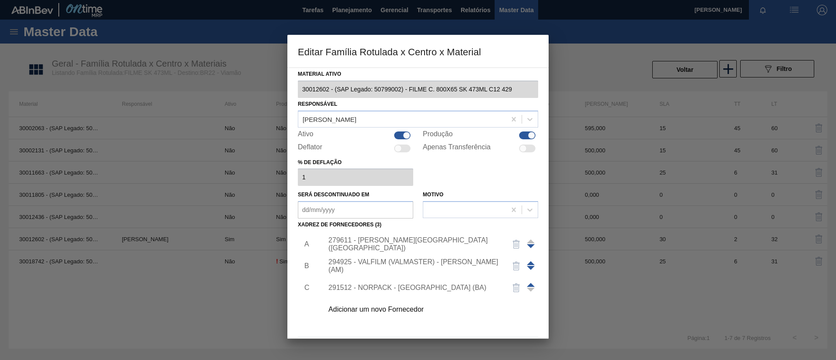
click at [422, 242] on div "279611 - [PERSON_NAME][GEOGRAPHIC_DATA] ([GEOGRAPHIC_DATA])" at bounding box center [413, 244] width 171 height 16
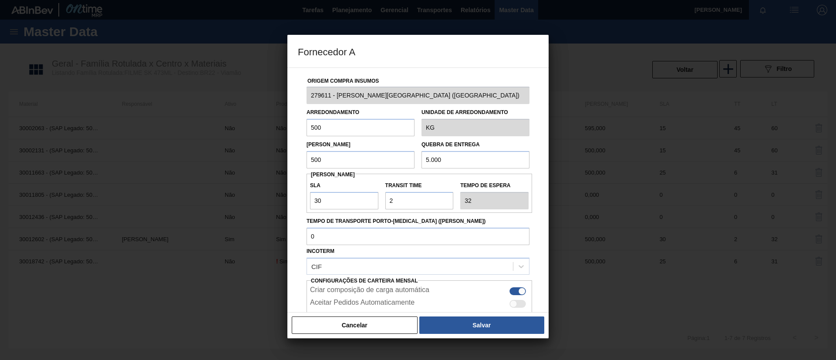
drag, startPoint x: 333, startPoint y: 130, endPoint x: 287, endPoint y: 131, distance: 45.7
click at [287, 131] on div "Origem Compra Insumos 279611 - [PERSON_NAME][GEOGRAPHIC_DATA] ([GEOGRAPHIC_DATA…" at bounding box center [417, 189] width 261 height 245
drag, startPoint x: 346, startPoint y: 124, endPoint x: 282, endPoint y: 132, distance: 64.8
click at [282, 132] on div "Fornecedor A Origem Compra Insumos 279611 - [PERSON_NAME][GEOGRAPHIC_DATA] ([GE…" at bounding box center [418, 180] width 836 height 360
type input "655,12"
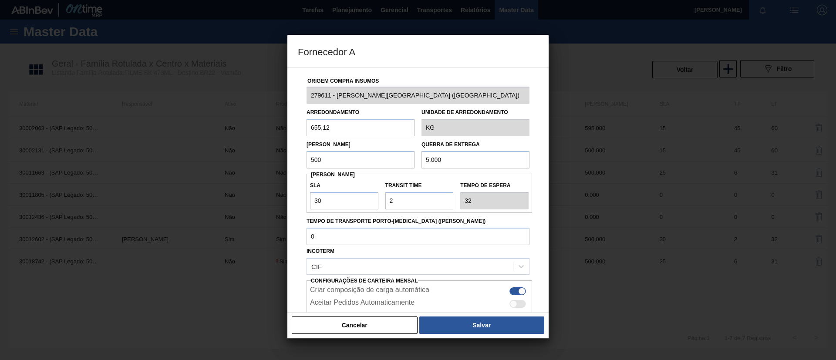
drag, startPoint x: 301, startPoint y: 160, endPoint x: 291, endPoint y: 161, distance: 10.0
click at [291, 161] on div "Origem Compra Insumos 279611 - [PERSON_NAME][GEOGRAPHIC_DATA] ([GEOGRAPHIC_DATA…" at bounding box center [417, 189] width 261 height 245
paste input "655,12"
type input "655,12"
drag, startPoint x: 464, startPoint y: 159, endPoint x: 367, endPoint y: 167, distance: 97.4
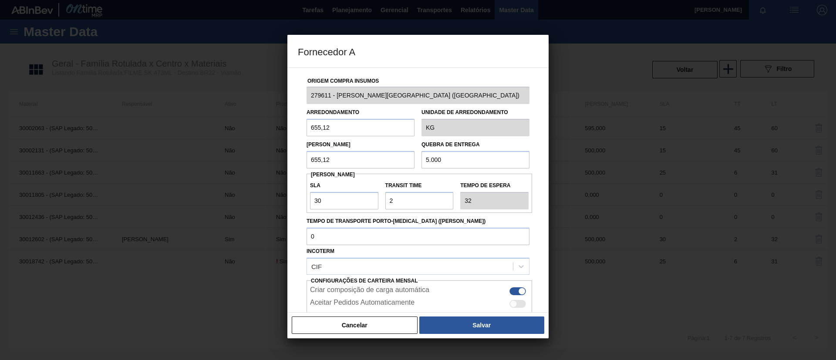
click at [367, 167] on div "Lote Mínimo 655,12 Quebra de entrega 5.000" at bounding box center [418, 152] width 230 height 32
paste input "655,12"
type input "655,12"
drag, startPoint x: 345, startPoint y: 196, endPoint x: 268, endPoint y: 203, distance: 77.4
click at [268, 203] on div "Fornecedor A Origem Compra Insumos 279611 - [PERSON_NAME][GEOGRAPHIC_DATA] ([GE…" at bounding box center [418, 180] width 836 height 360
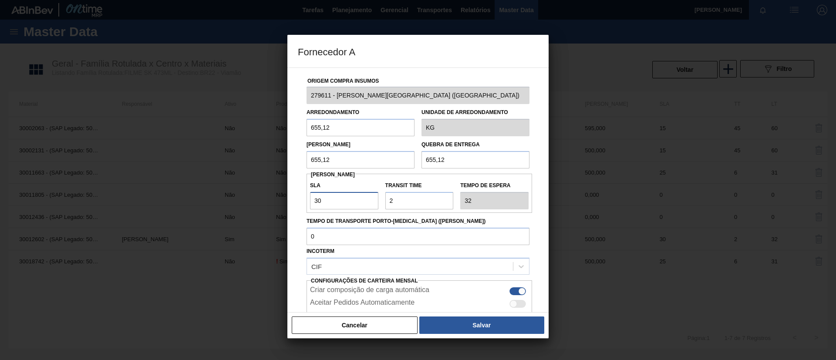
type input "1"
type input "3"
type input "15"
type input "17"
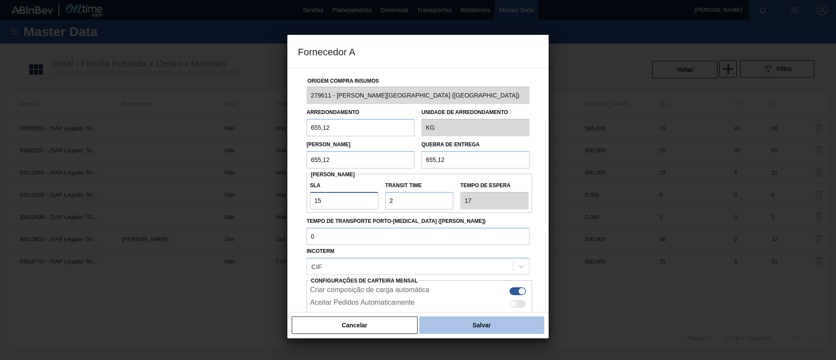
type input "15"
click at [482, 332] on button "Salvar" at bounding box center [481, 324] width 125 height 17
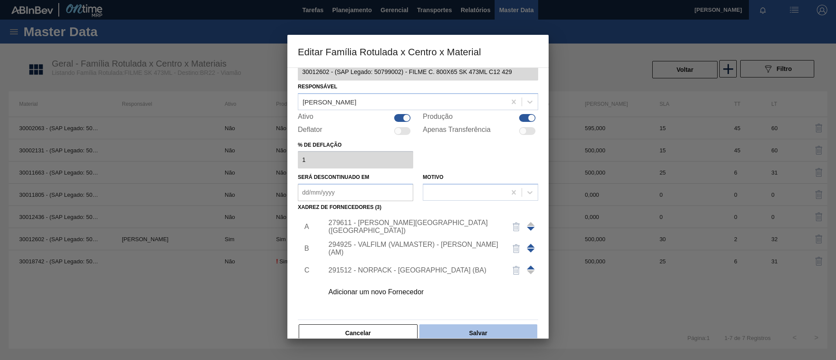
scroll to position [32, 0]
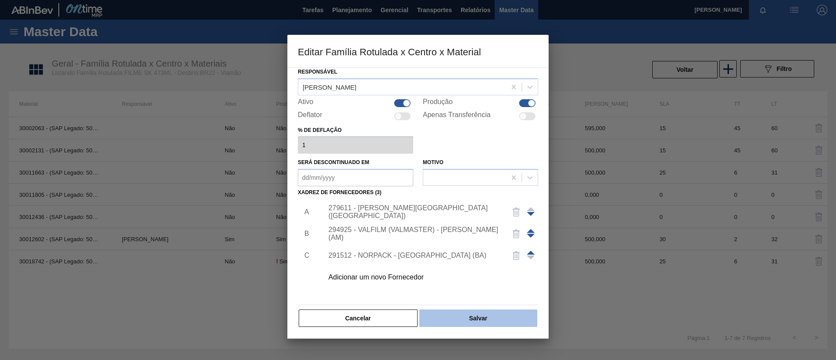
click at [484, 312] on button "Salvar" at bounding box center [478, 317] width 118 height 17
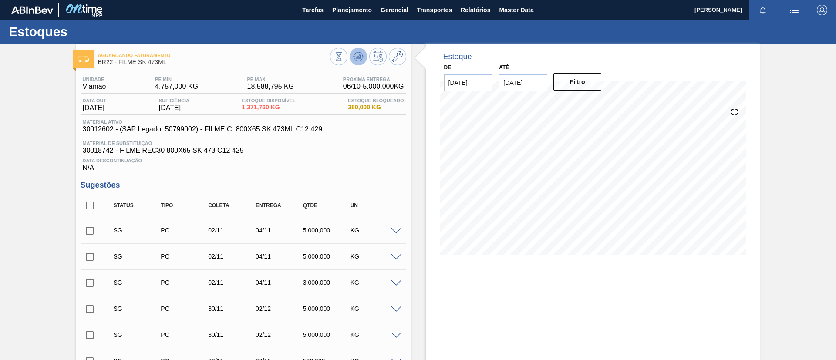
click at [361, 54] on icon at bounding box center [358, 54] width 9 height 5
click at [91, 227] on input "checkbox" at bounding box center [90, 231] width 18 height 18
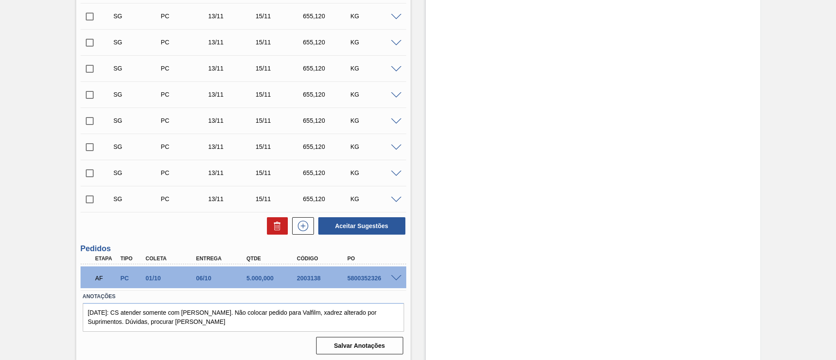
scroll to position [790, 0]
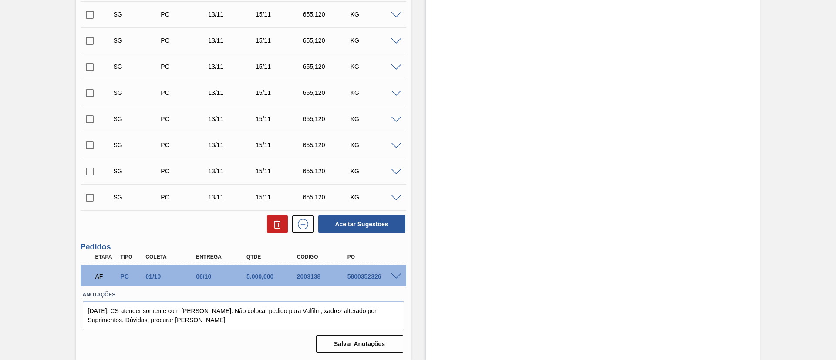
click at [358, 215] on div "Aceitar Sugestões" at bounding box center [360, 224] width 92 height 19
click at [361, 219] on button "Aceitar Sugestões" at bounding box center [361, 223] width 87 height 17
checkbox input "false"
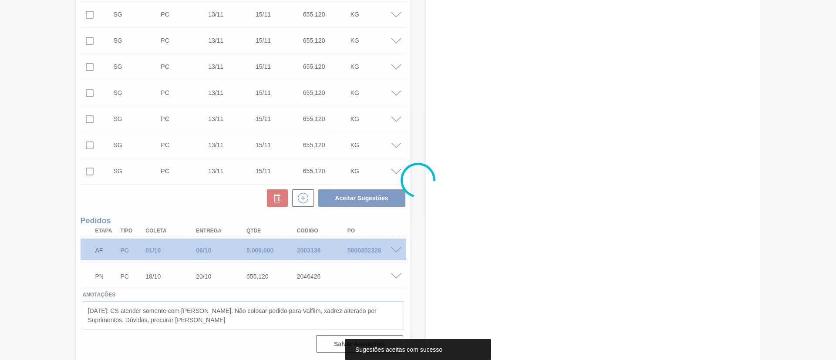
scroll to position [764, 0]
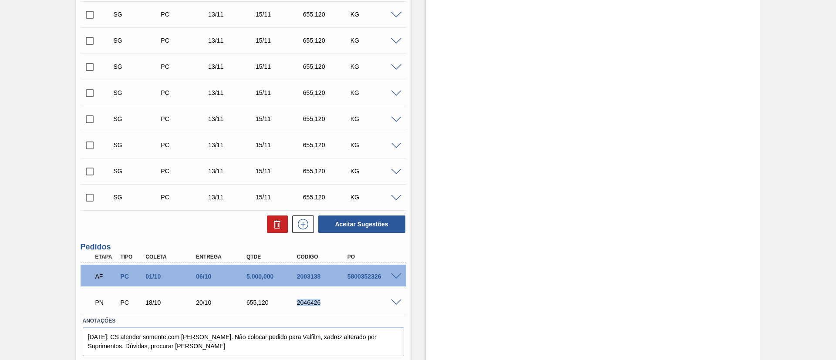
drag, startPoint x: 290, startPoint y: 304, endPoint x: 332, endPoint y: 312, distance: 42.1
click at [332, 312] on div "PN PC 18/10 20/10 655,120 2046426" at bounding box center [244, 302] width 326 height 22
copy div "2046426"
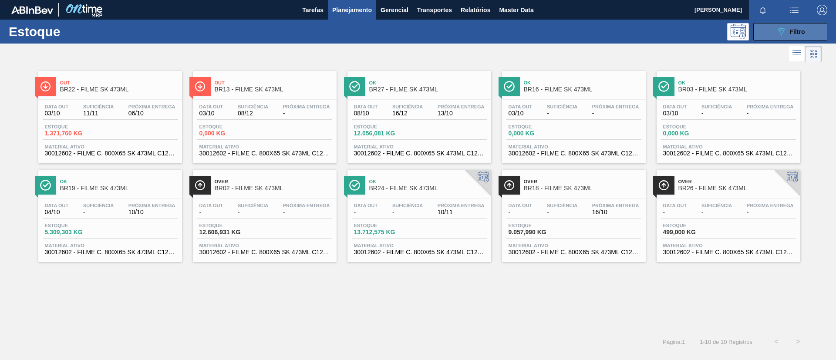
click at [786, 36] on icon "089F7B8B-B2A5-4AFE-B5C0-19BA573D28AC" at bounding box center [781, 32] width 10 height 10
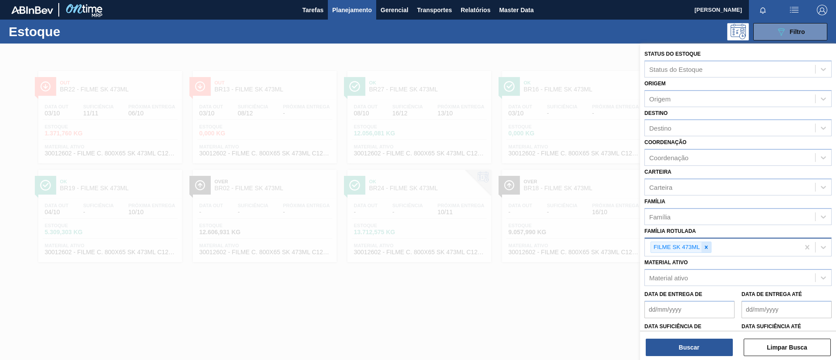
click at [705, 247] on icon at bounding box center [706, 247] width 6 height 6
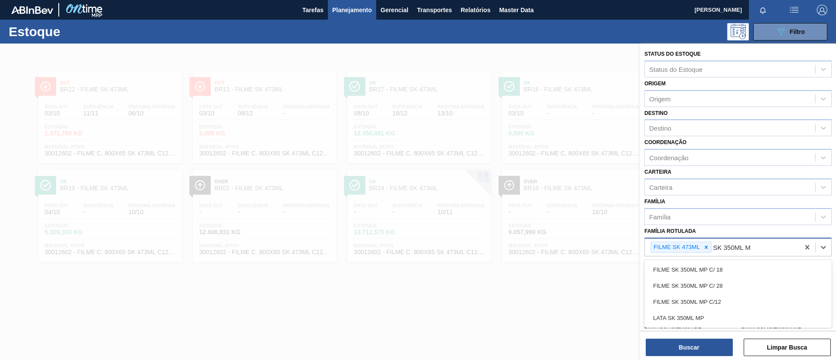
type Rotulada "SK 350ML MP"
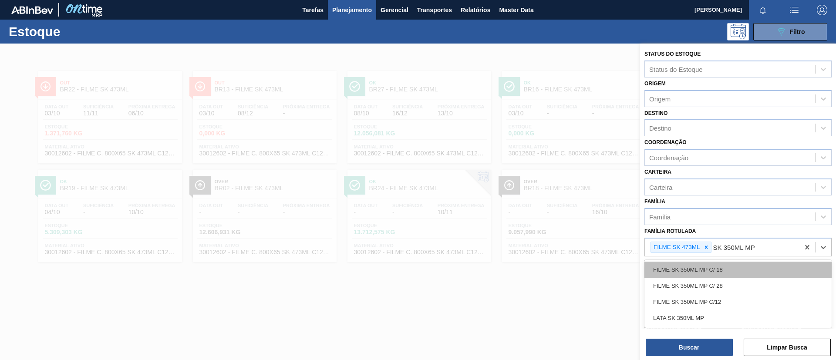
click at [710, 266] on div "FILME SK 350ML MP C/ 18" at bounding box center [737, 270] width 187 height 16
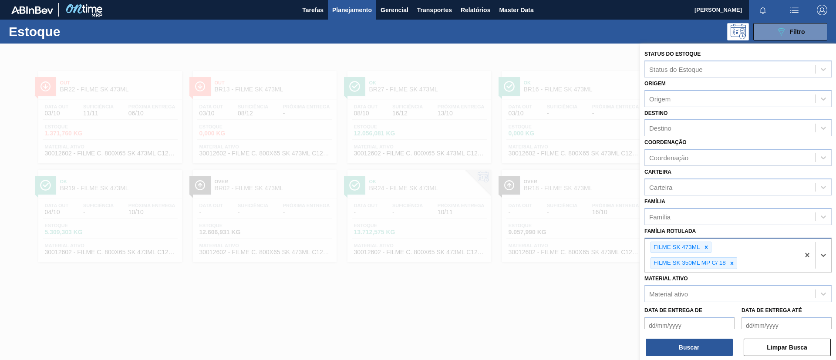
click at [713, 246] on div "FILME SK 473ML FILME SK 350ML MP C/ 18" at bounding box center [722, 256] width 155 height 34
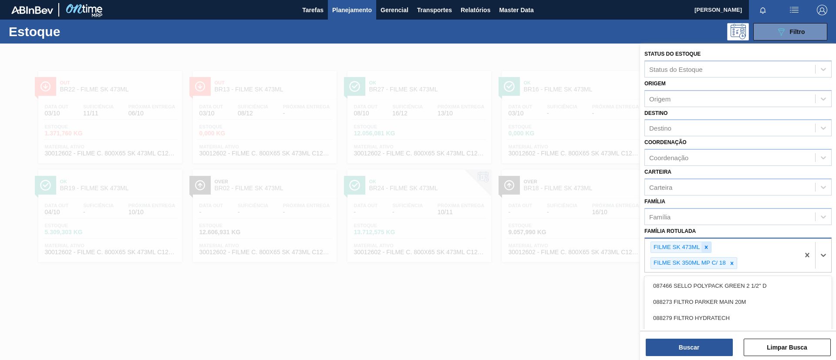
click at [706, 246] on icon at bounding box center [706, 247] width 6 height 6
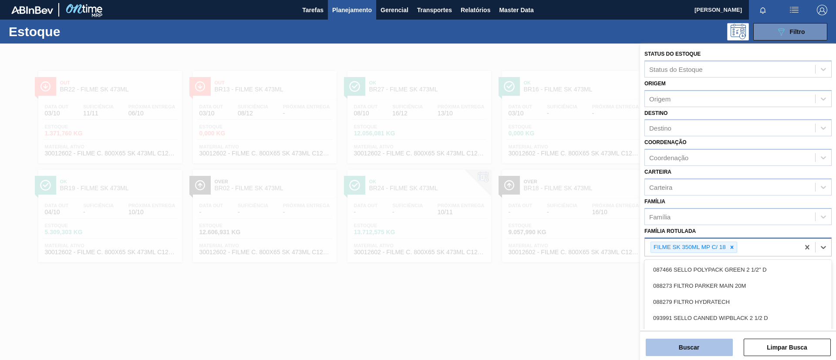
click at [702, 345] on button "Buscar" at bounding box center [689, 347] width 87 height 17
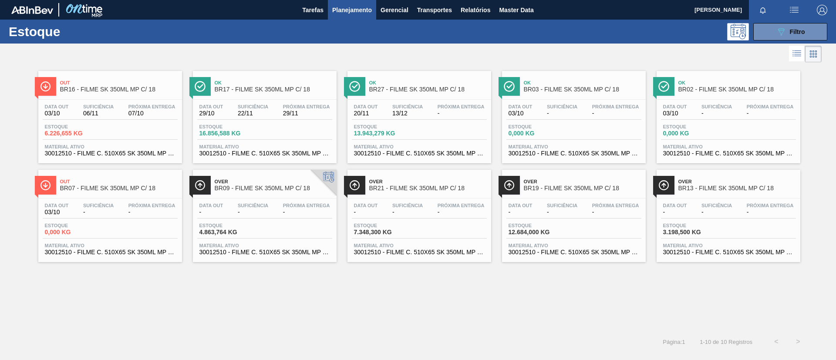
click at [447, 196] on div "Over BR21 - FILME SK 350ML MP C/ 18 Data out - Suficiência - Próxima Entrega - …" at bounding box center [419, 216] width 144 height 92
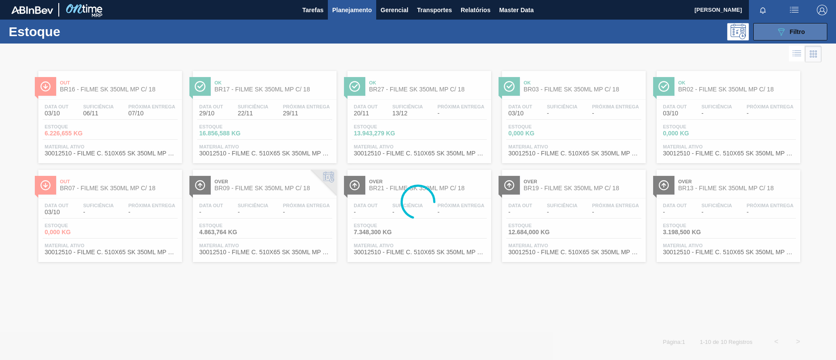
click at [789, 33] on div "089F7B8B-B2A5-4AFE-B5C0-19BA573D28AC Filtro" at bounding box center [790, 32] width 29 height 10
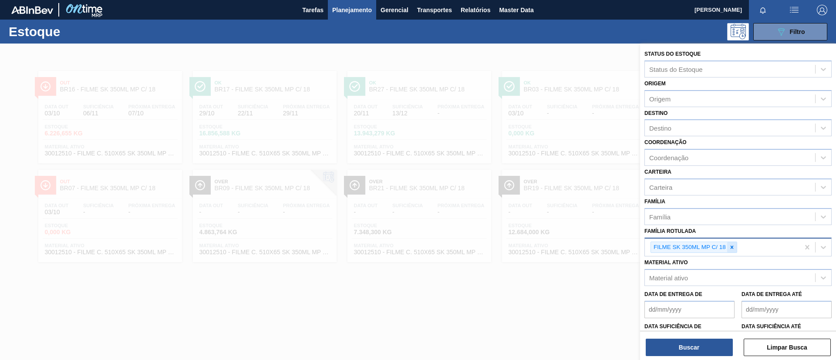
click at [728, 246] on div at bounding box center [732, 247] width 10 height 11
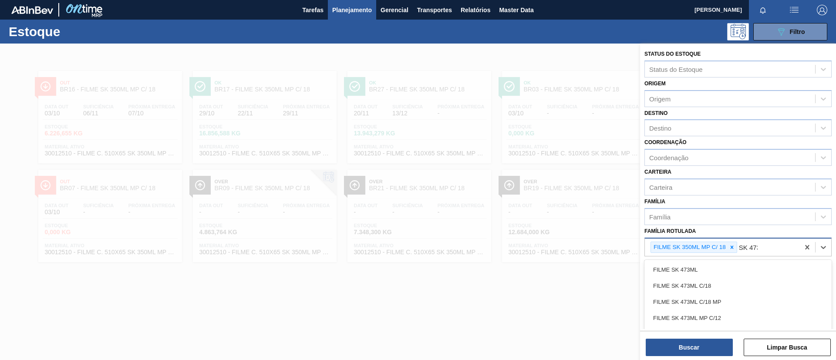
type Rotulada "SK 473ML"
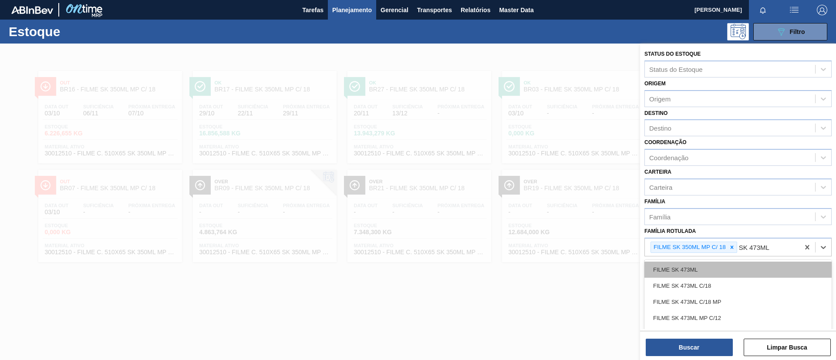
click at [724, 268] on div "FILME SK 473ML" at bounding box center [737, 270] width 187 height 16
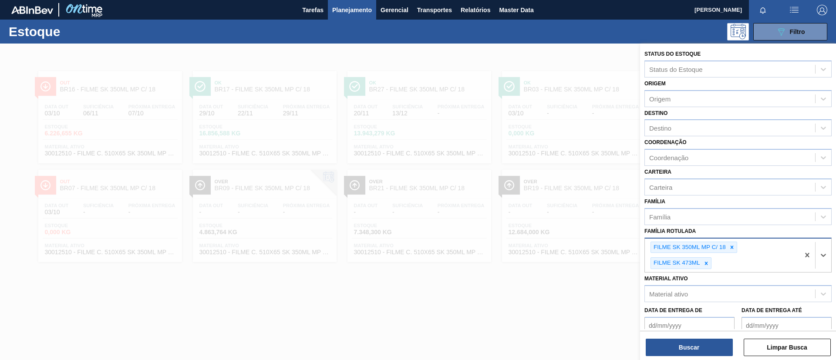
drag, startPoint x: 730, startPoint y: 246, endPoint x: 728, endPoint y: 254, distance: 8.6
click at [730, 246] on icon at bounding box center [732, 247] width 6 height 6
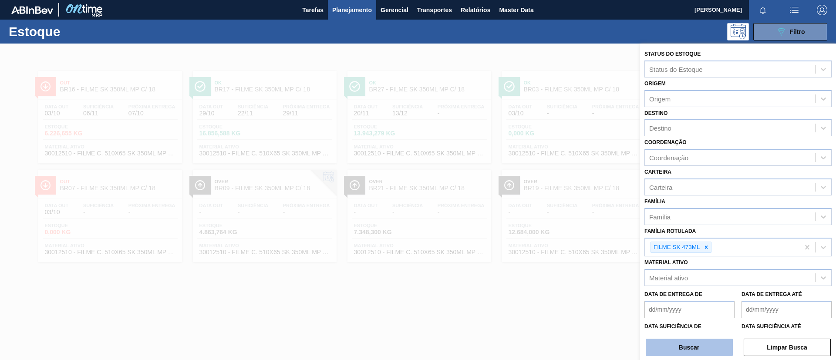
click at [694, 355] on button "Buscar" at bounding box center [689, 347] width 87 height 17
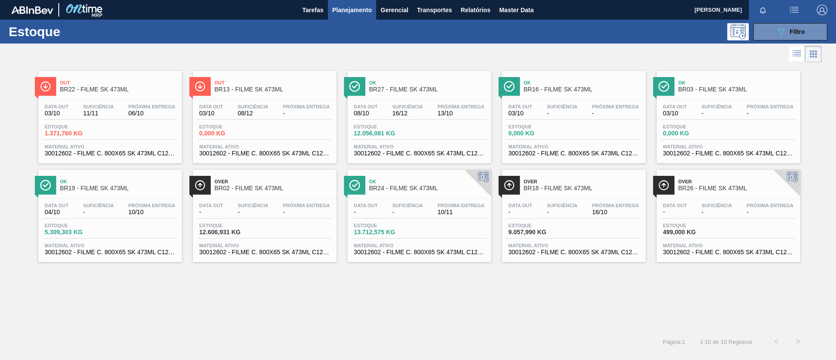
click at [77, 54] on div at bounding box center [410, 54] width 821 height 21
drag, startPoint x: 81, startPoint y: 63, endPoint x: 83, endPoint y: 55, distance: 8.7
click at [81, 63] on div at bounding box center [410, 54] width 821 height 21
